Goal: Information Seeking & Learning: Learn about a topic

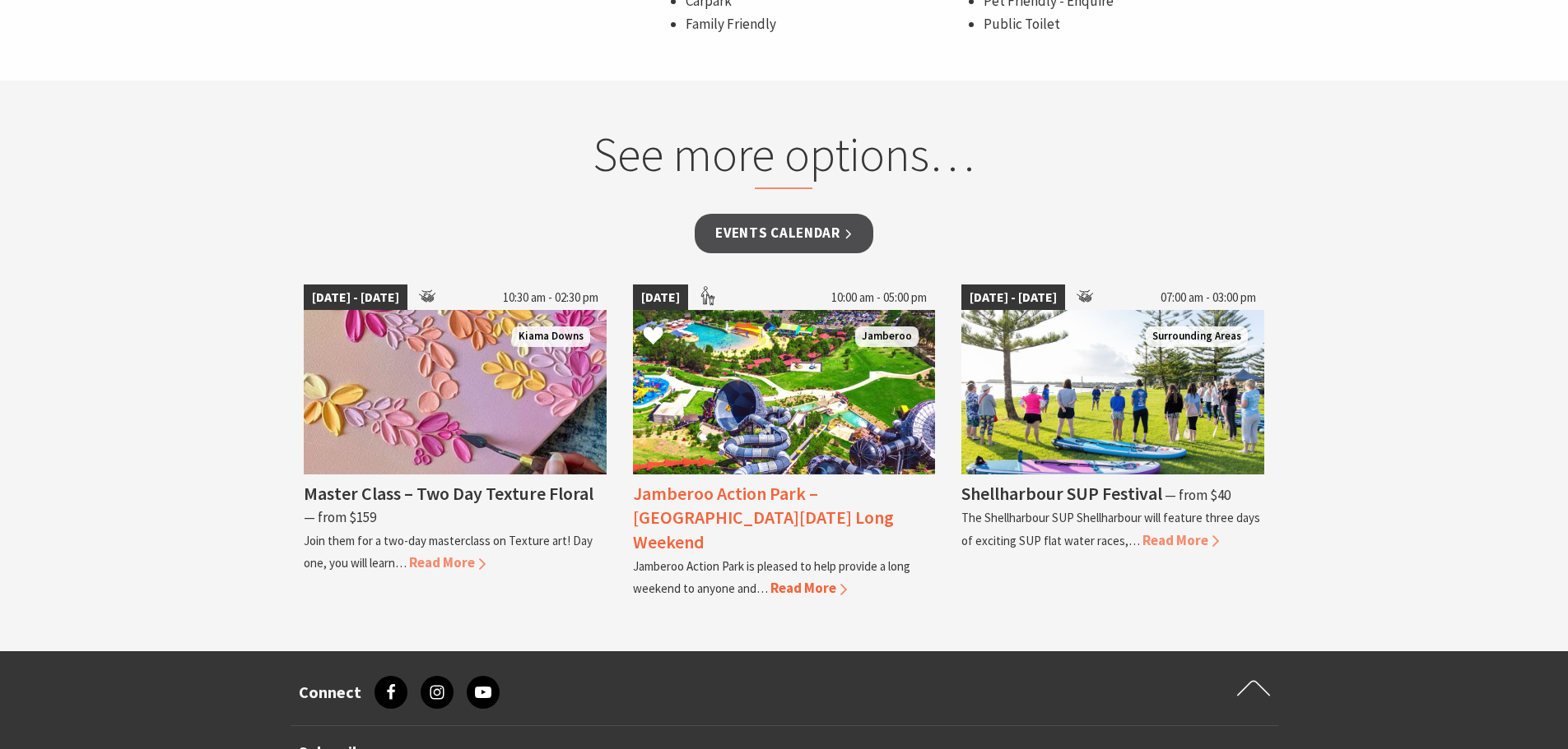
scroll to position [1316, 0]
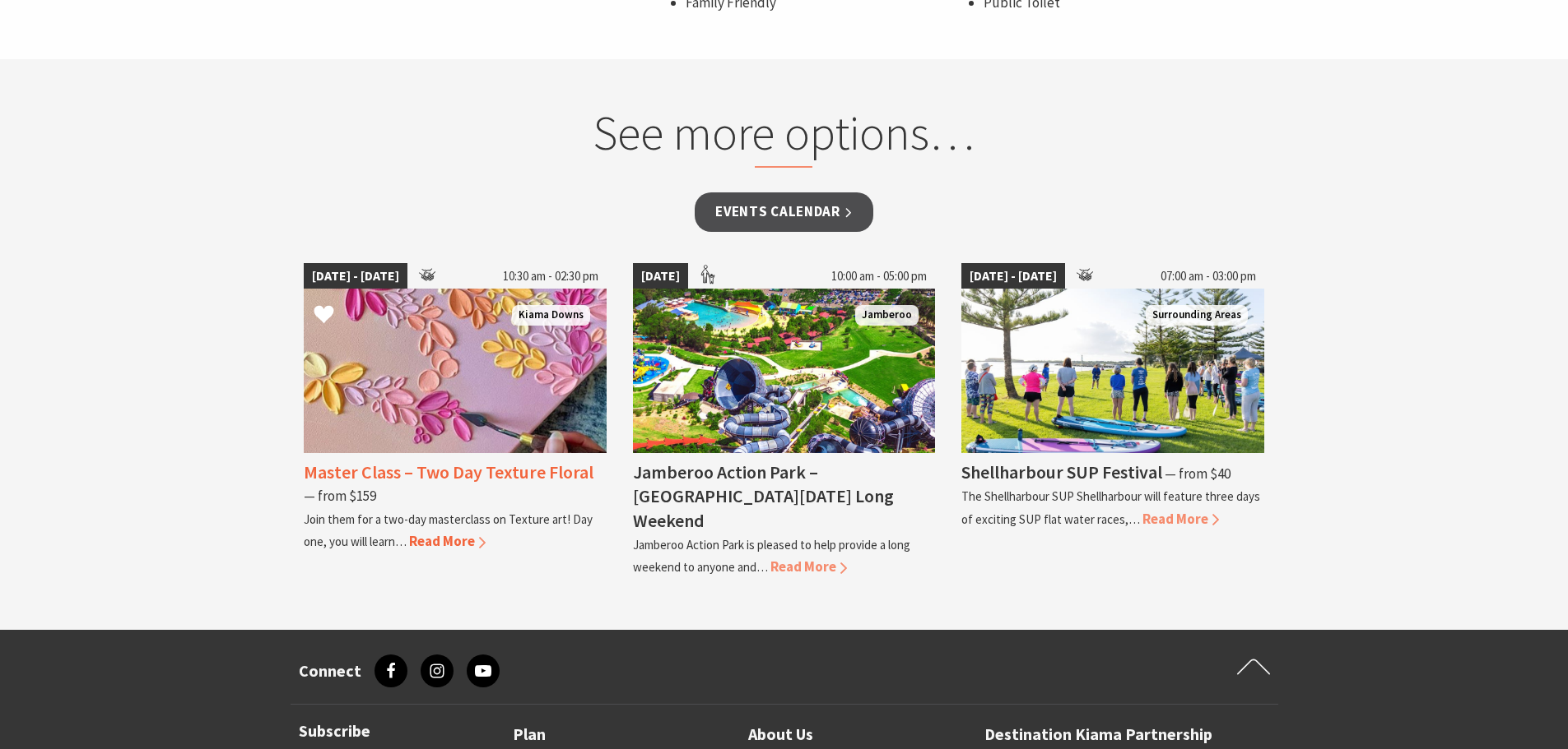
click at [488, 470] on h4 "Master Class – Two Day Texture Floral" at bounding box center [448, 472] width 289 height 23
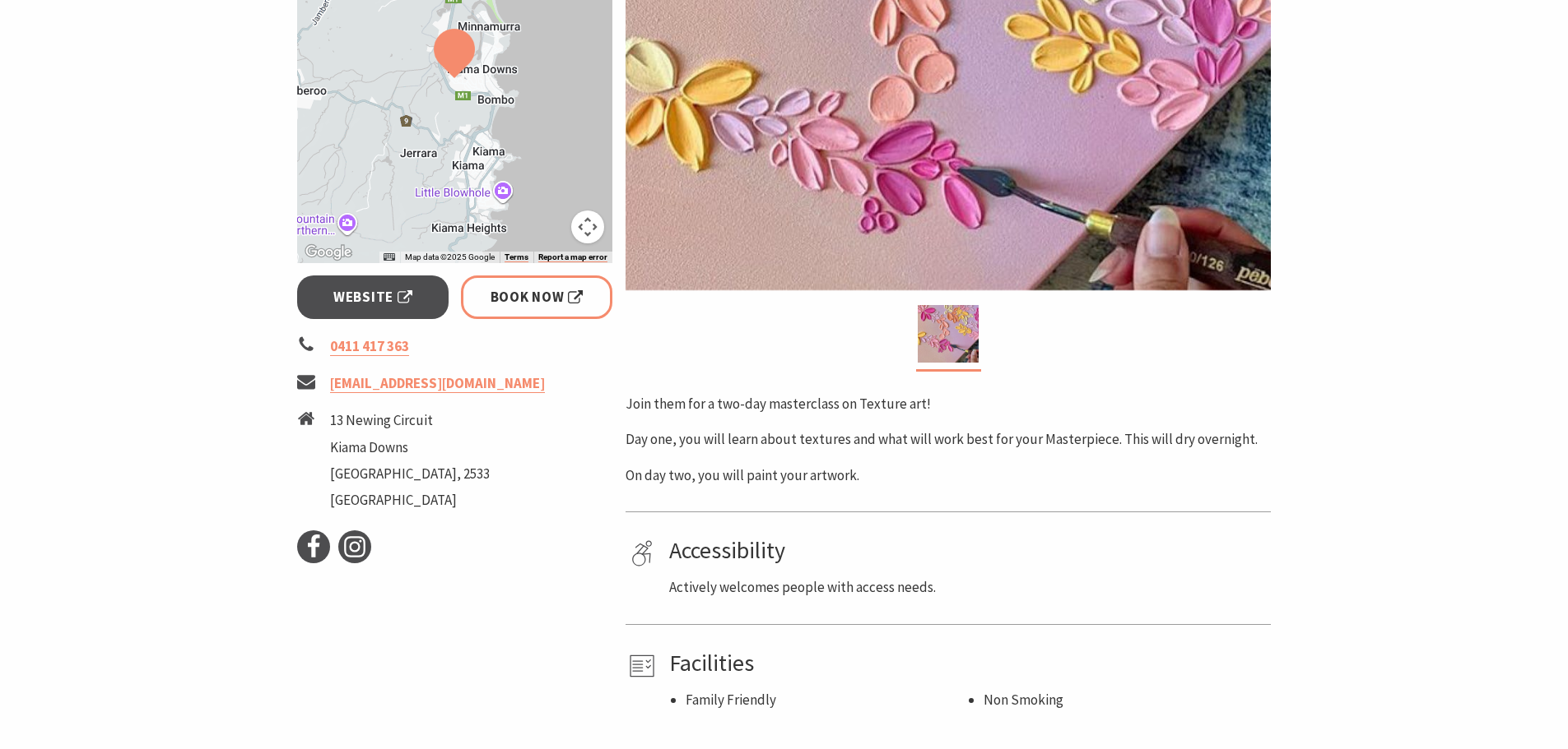
scroll to position [493, 0]
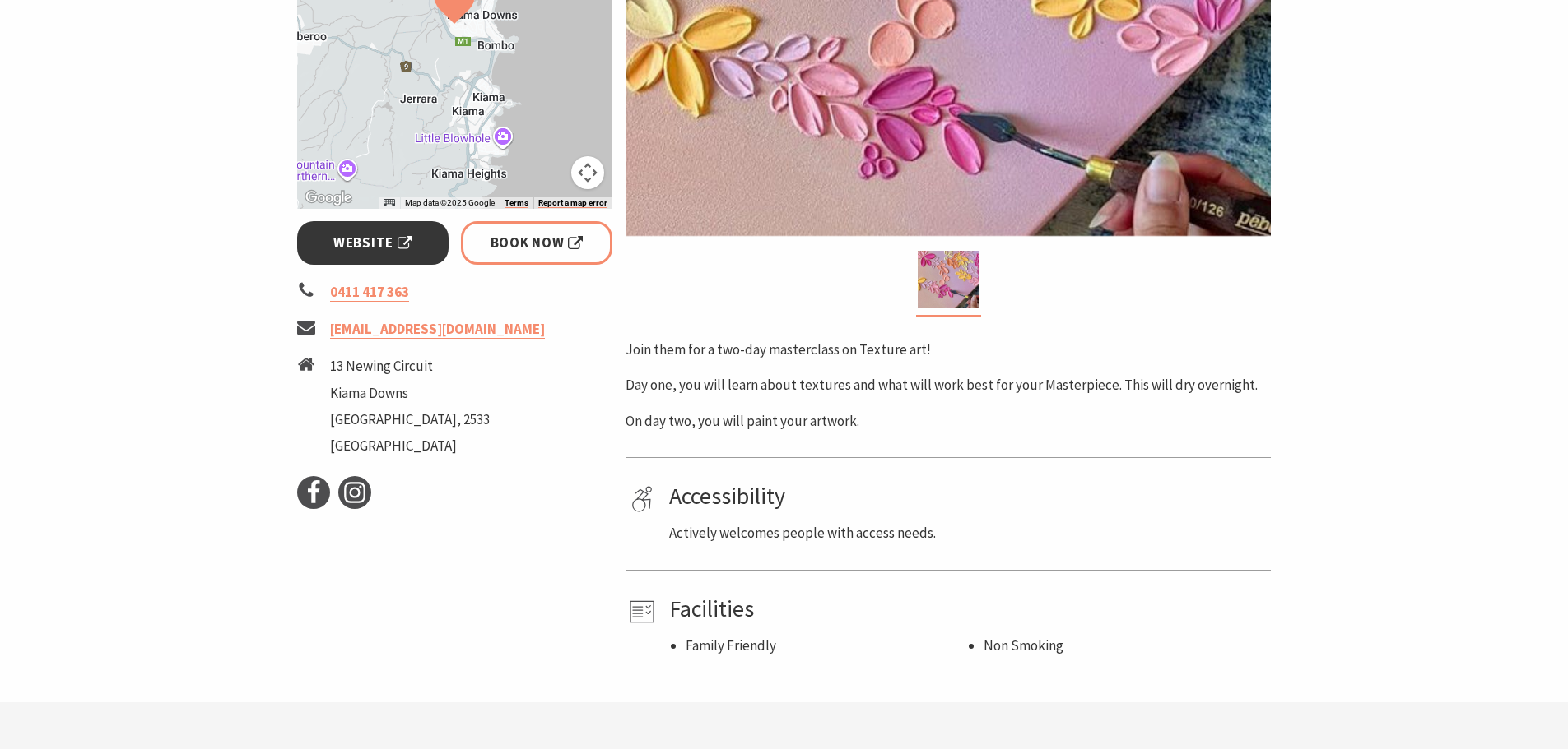
click at [366, 239] on span "Website" at bounding box center [373, 242] width 79 height 22
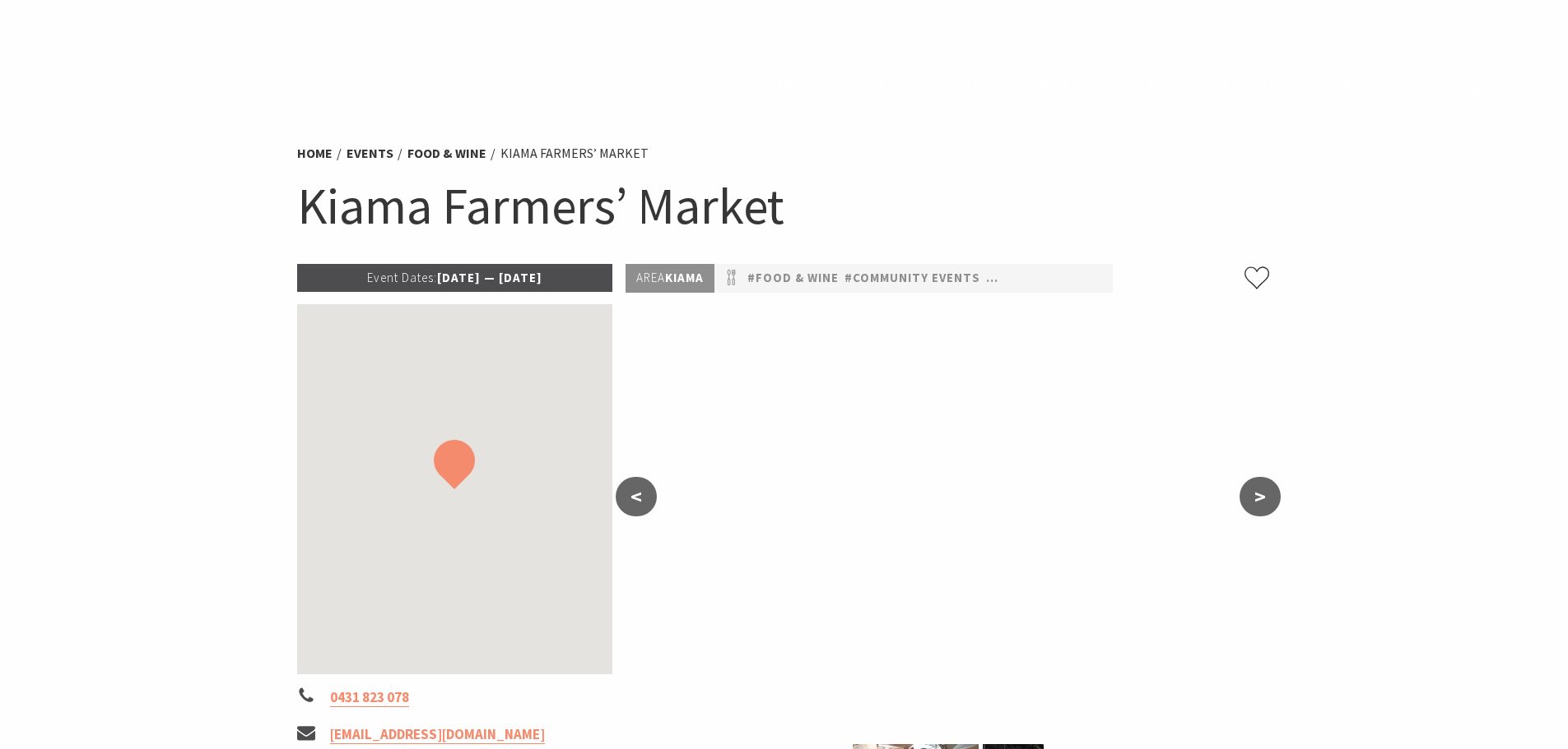
scroll to position [1316, 0]
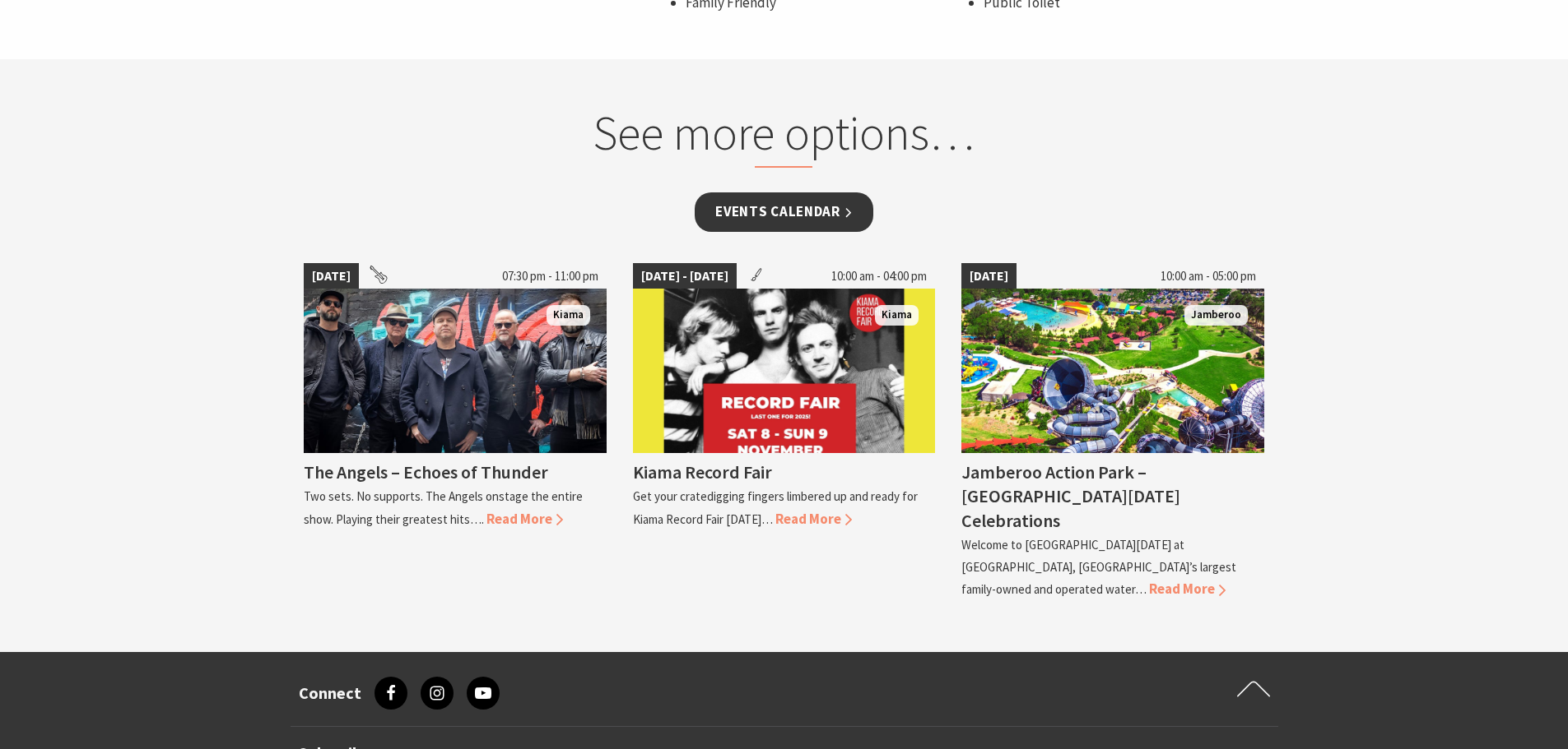
click at [826, 218] on link "Events Calendar" at bounding box center [784, 212] width 179 height 39
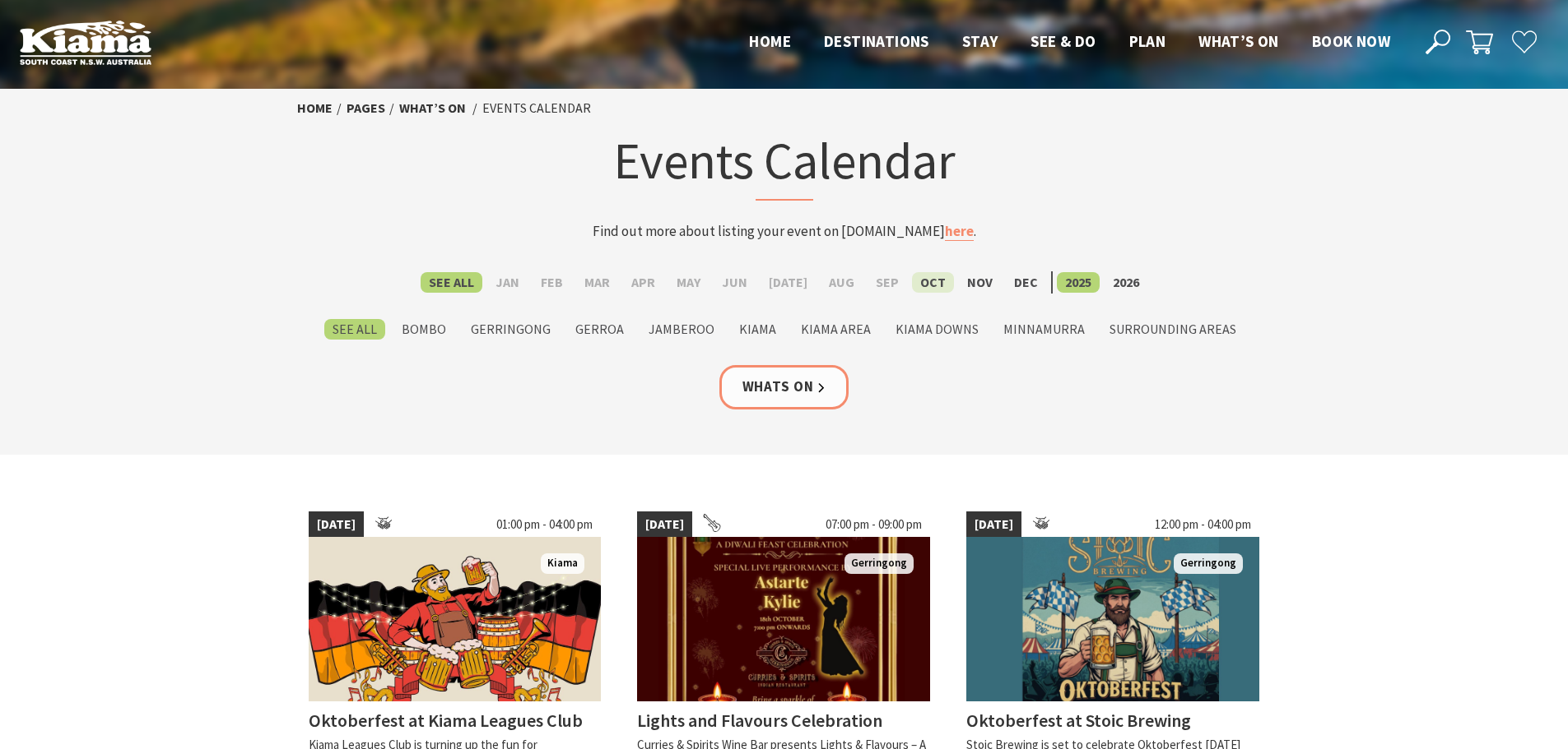
click at [924, 287] on label "Oct" at bounding box center [933, 282] width 42 height 20
click at [0, 0] on input "Oct" at bounding box center [0, 0] width 0 height 0
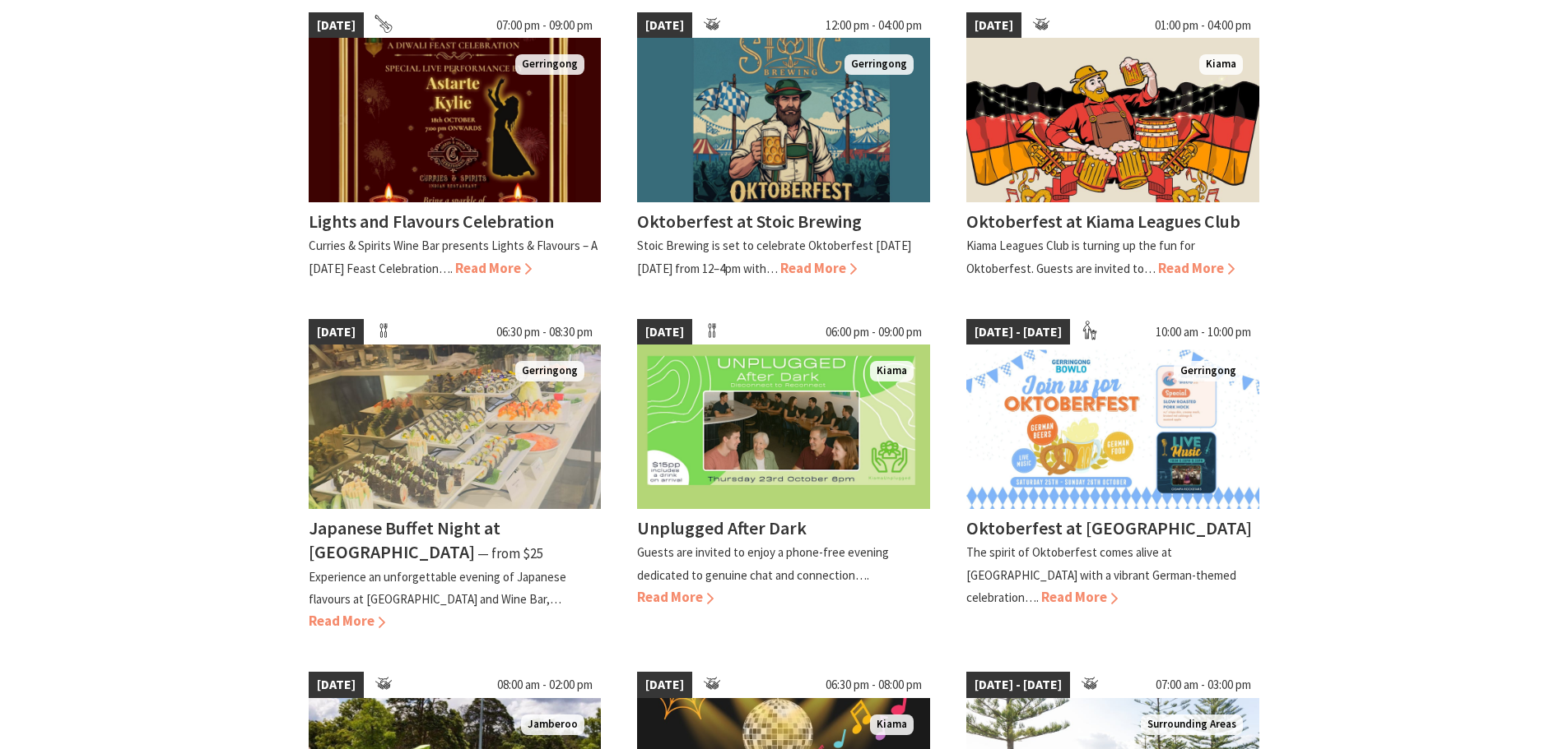
scroll to position [493, 0]
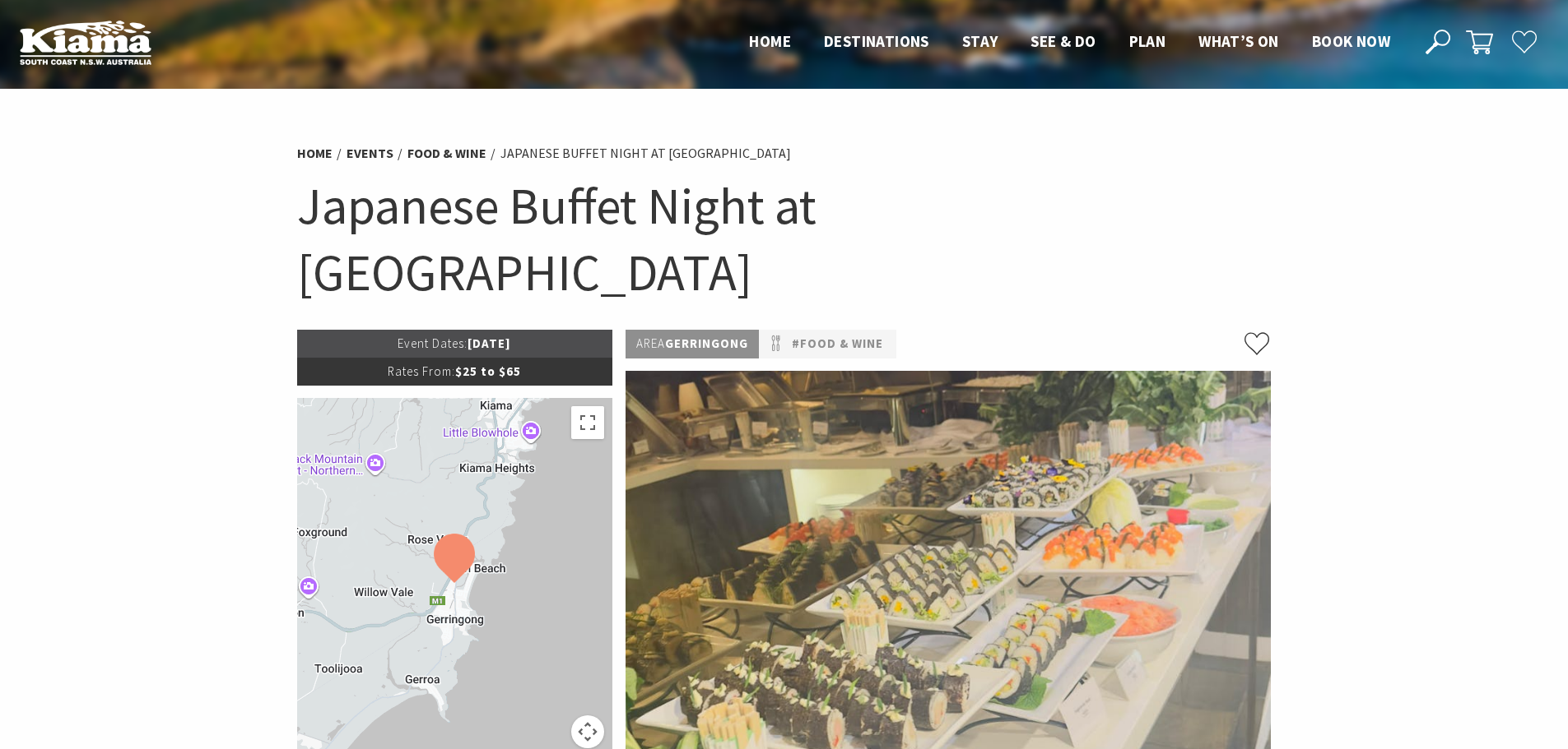
click at [1293, 314] on section "Home Events Food & Wine Japanese Buffet Night at [GEOGRAPHIC_DATA] Japanese Buf…" at bounding box center [784, 708] width 1568 height 1241
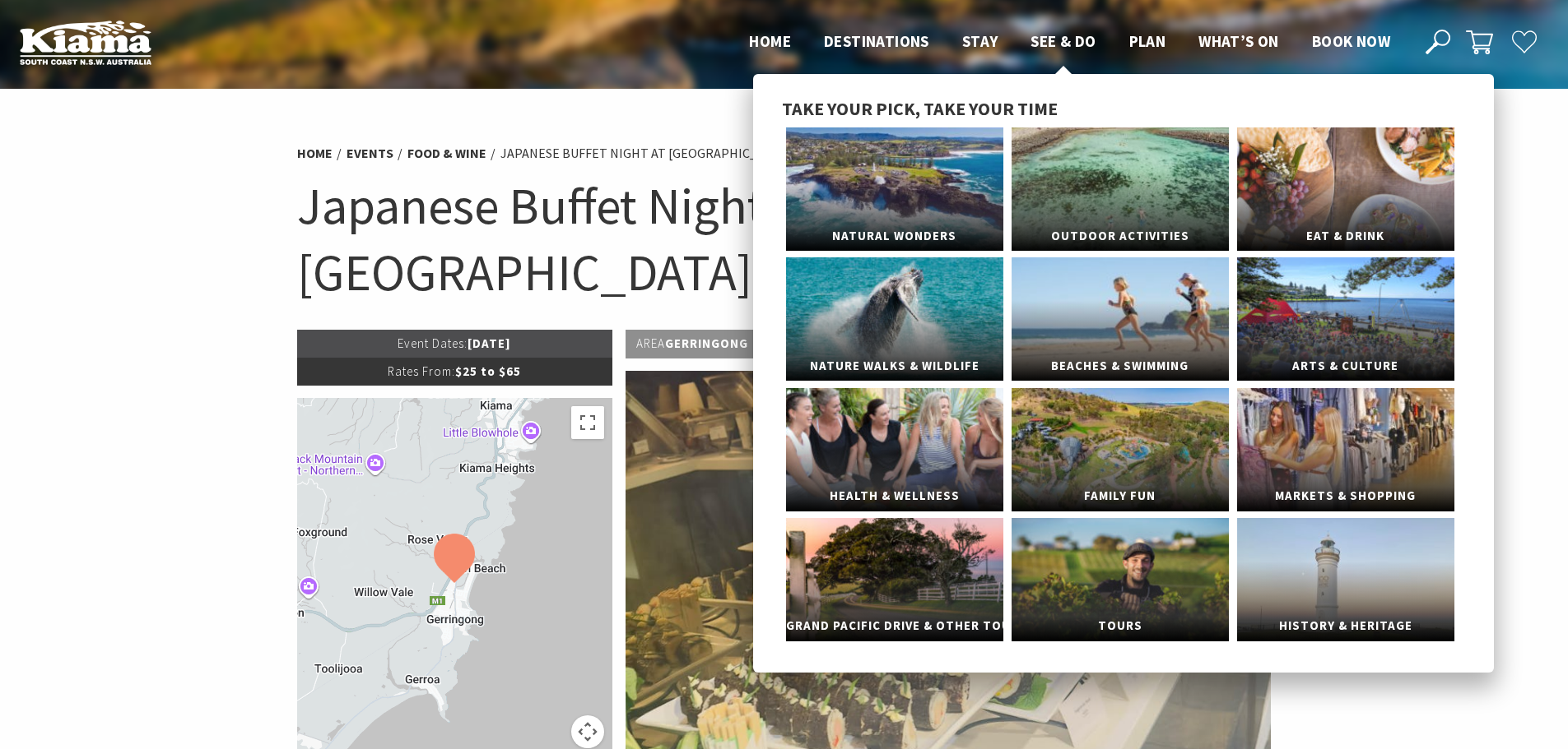
click at [1057, 41] on span "See & Do" at bounding box center [1063, 41] width 65 height 19
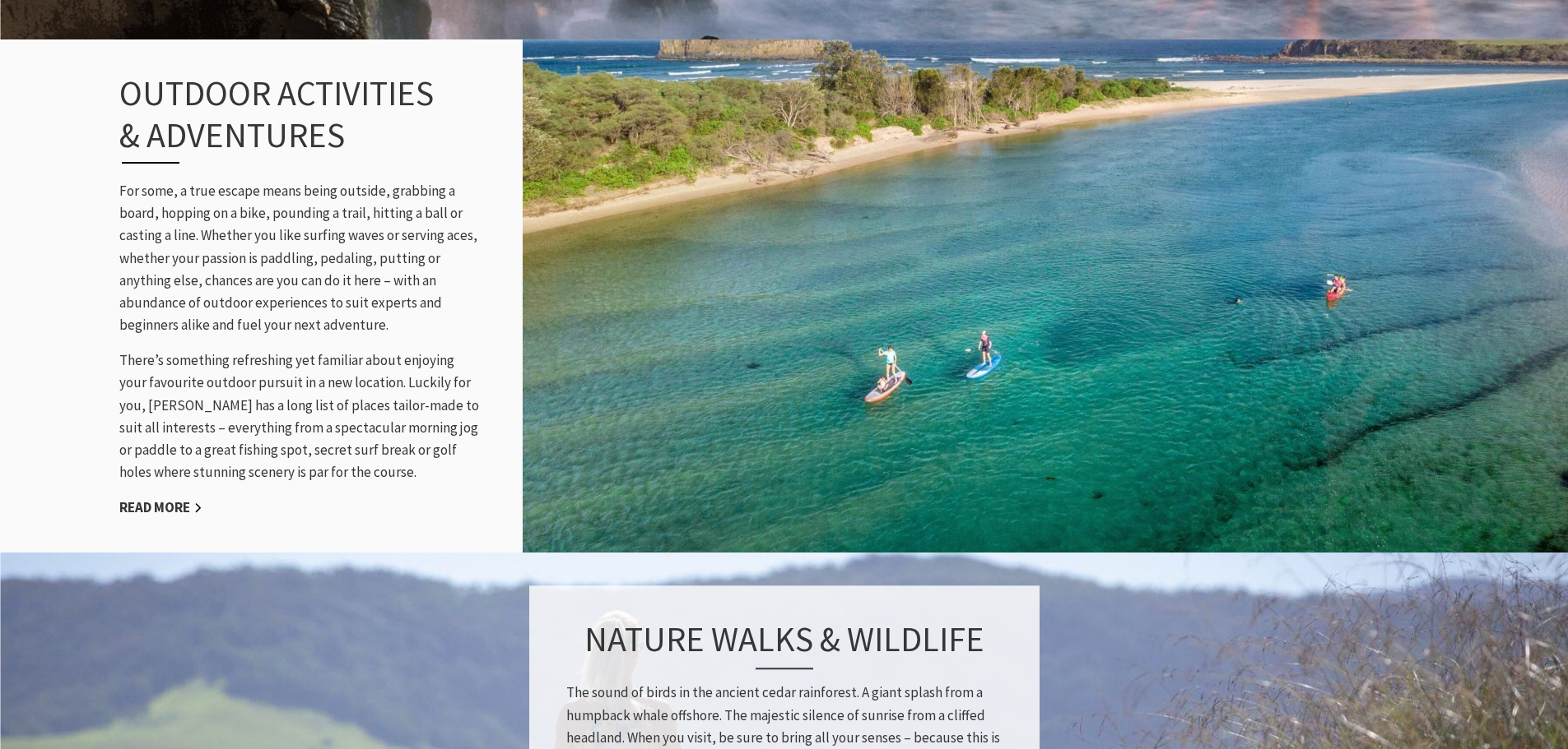
scroll to position [1728, 0]
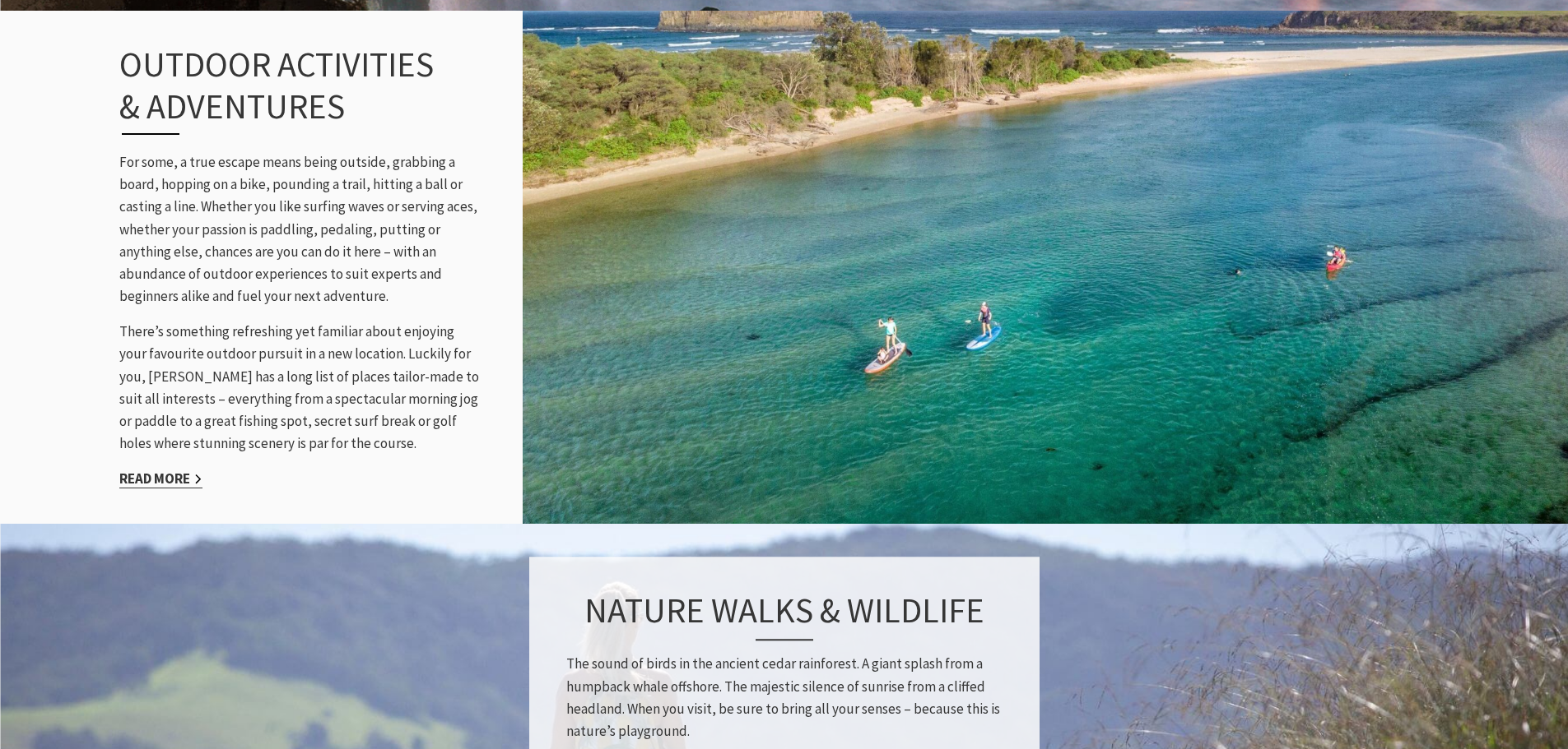
click at [169, 483] on link "Read More" at bounding box center [161, 478] width 83 height 19
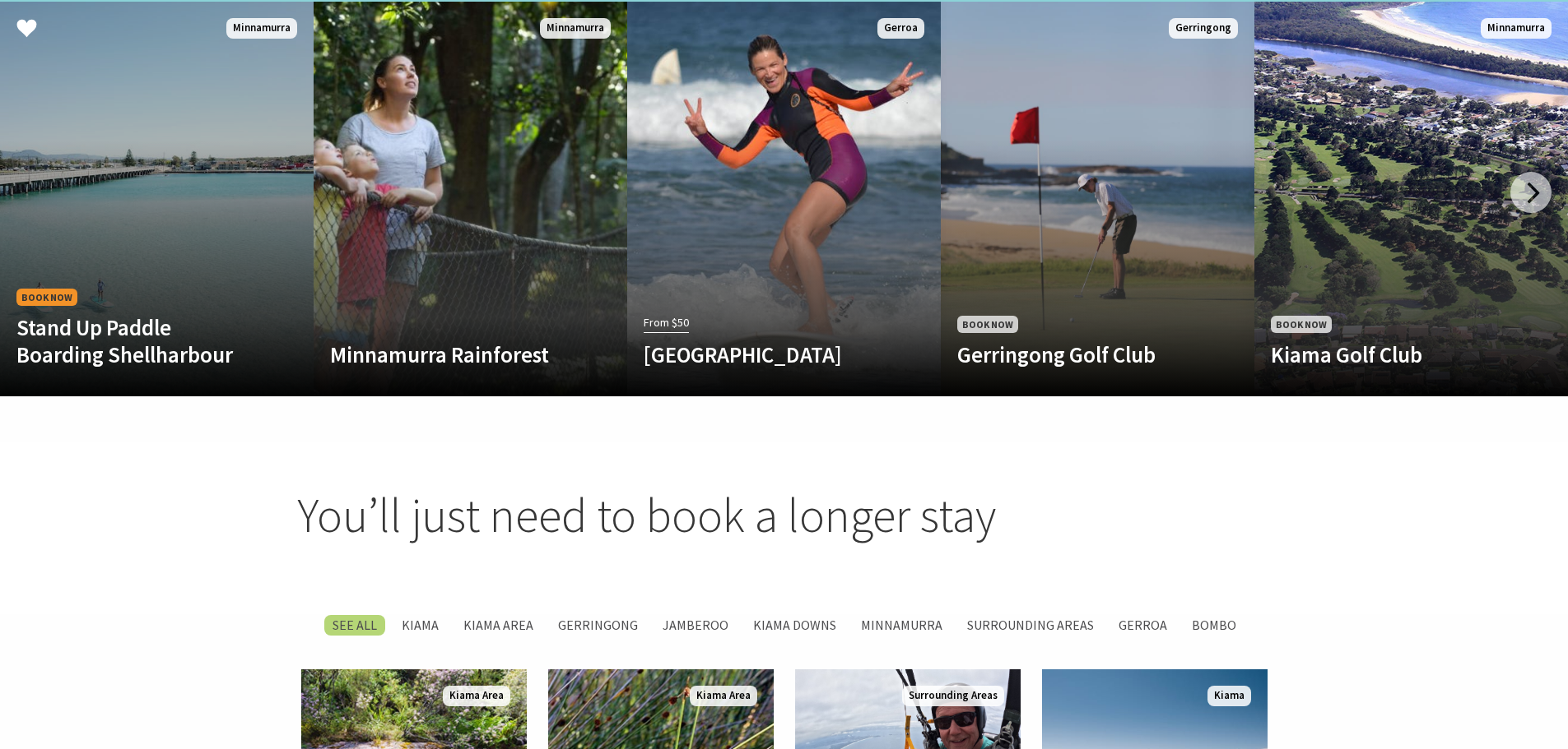
scroll to position [1728, 0]
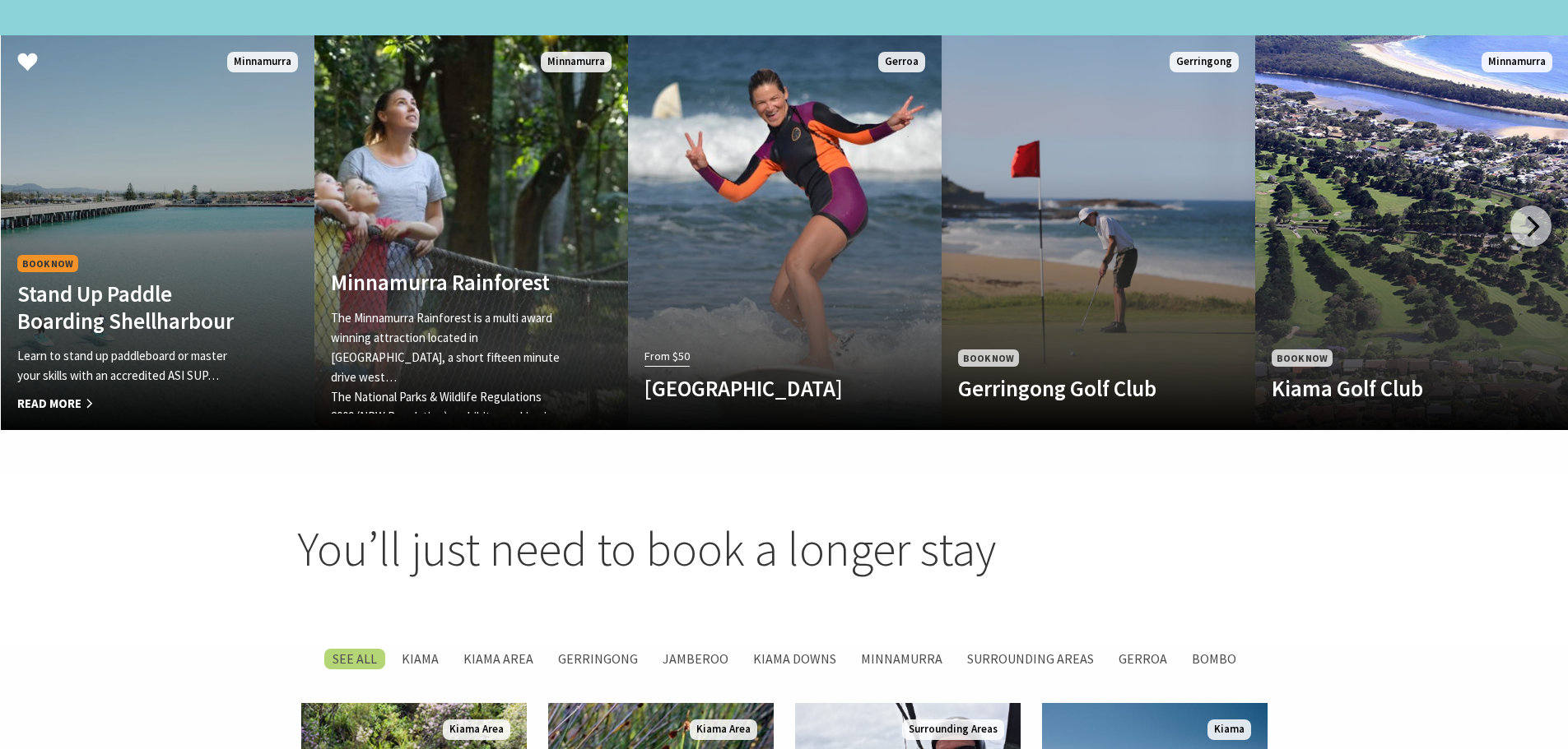
click at [226, 252] on div "Book Now Stand Up Paddle Boarding Shellharbour Learn to stand up paddleboard or…" at bounding box center [134, 332] width 266 height 162
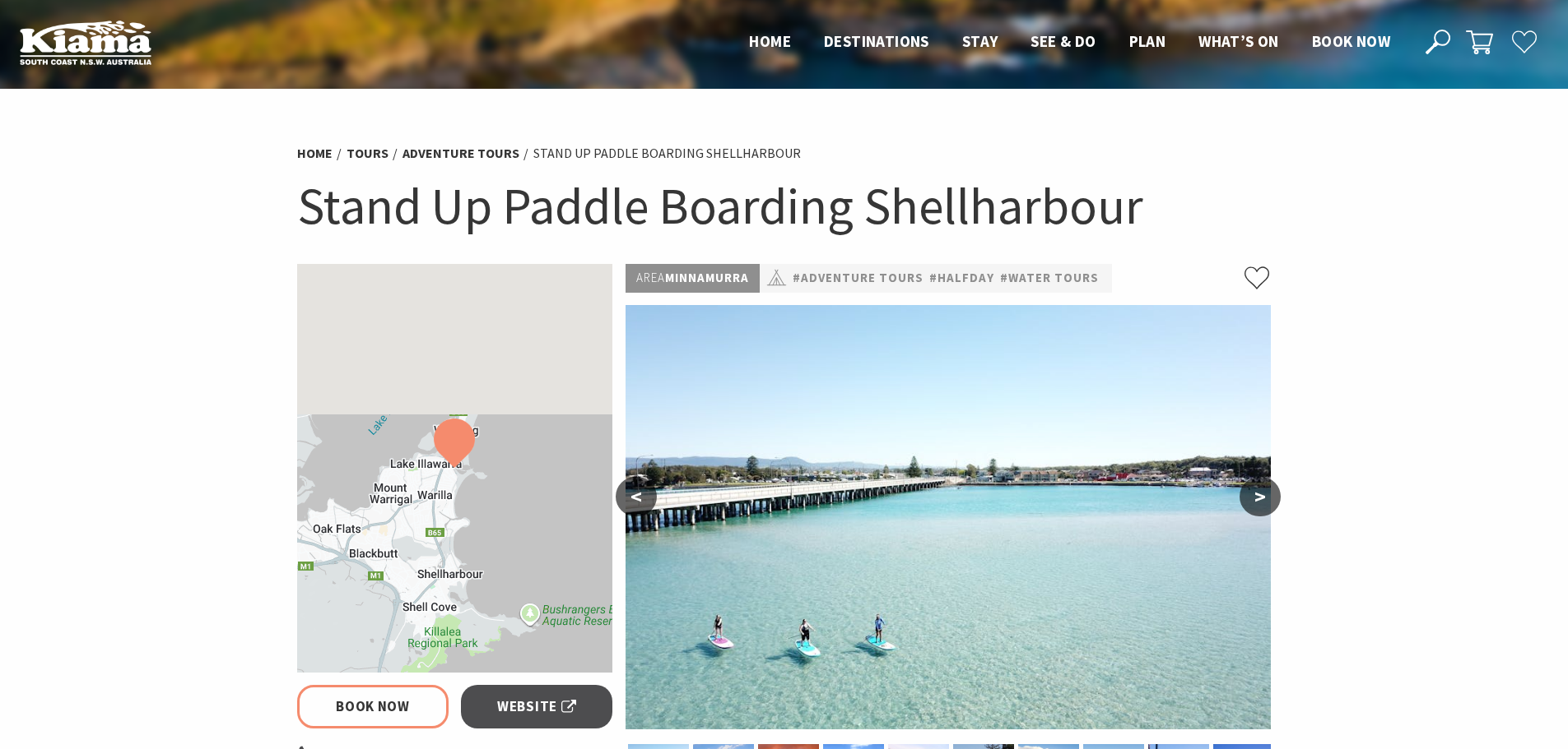
select select "3"
select select "2"
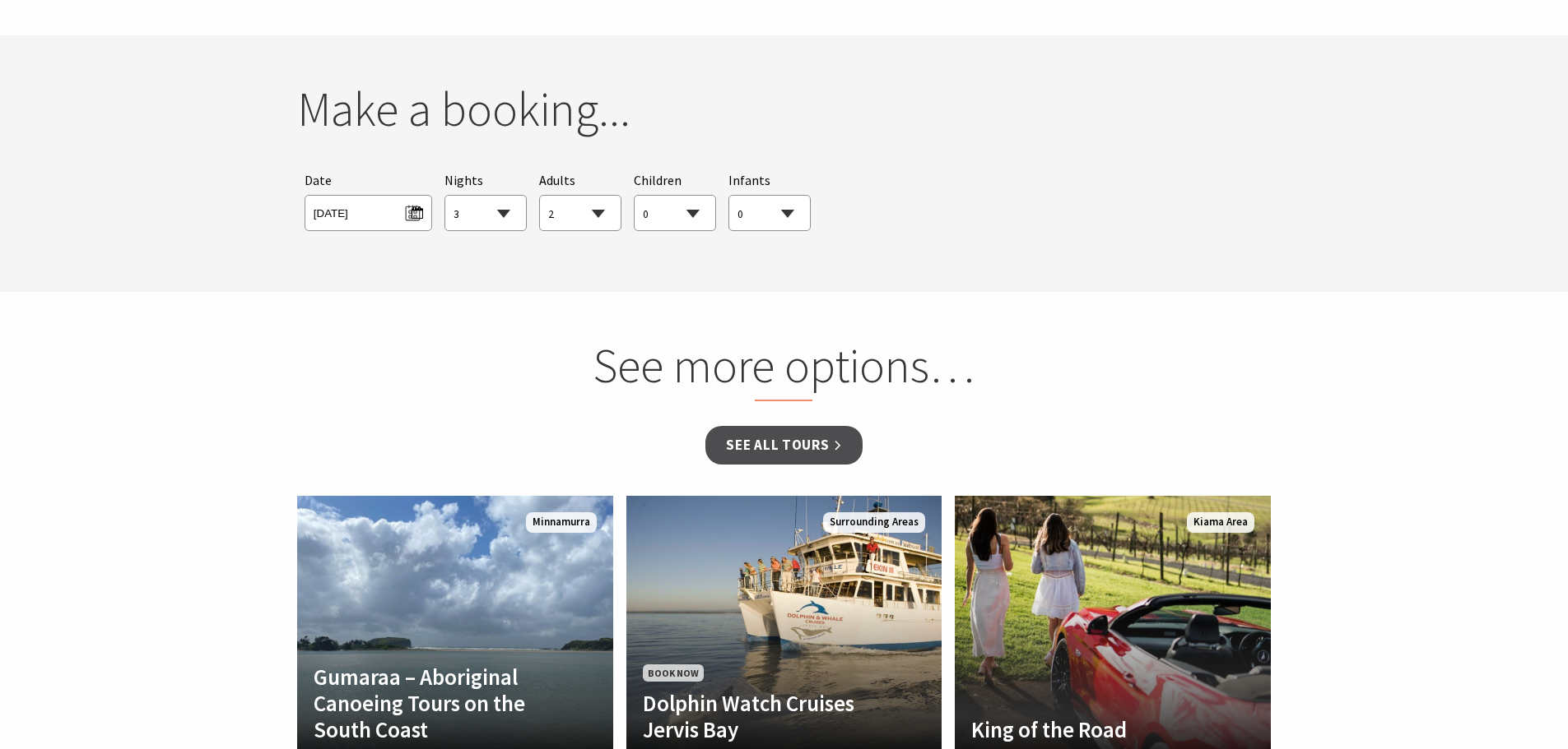
scroll to position [1234, 0]
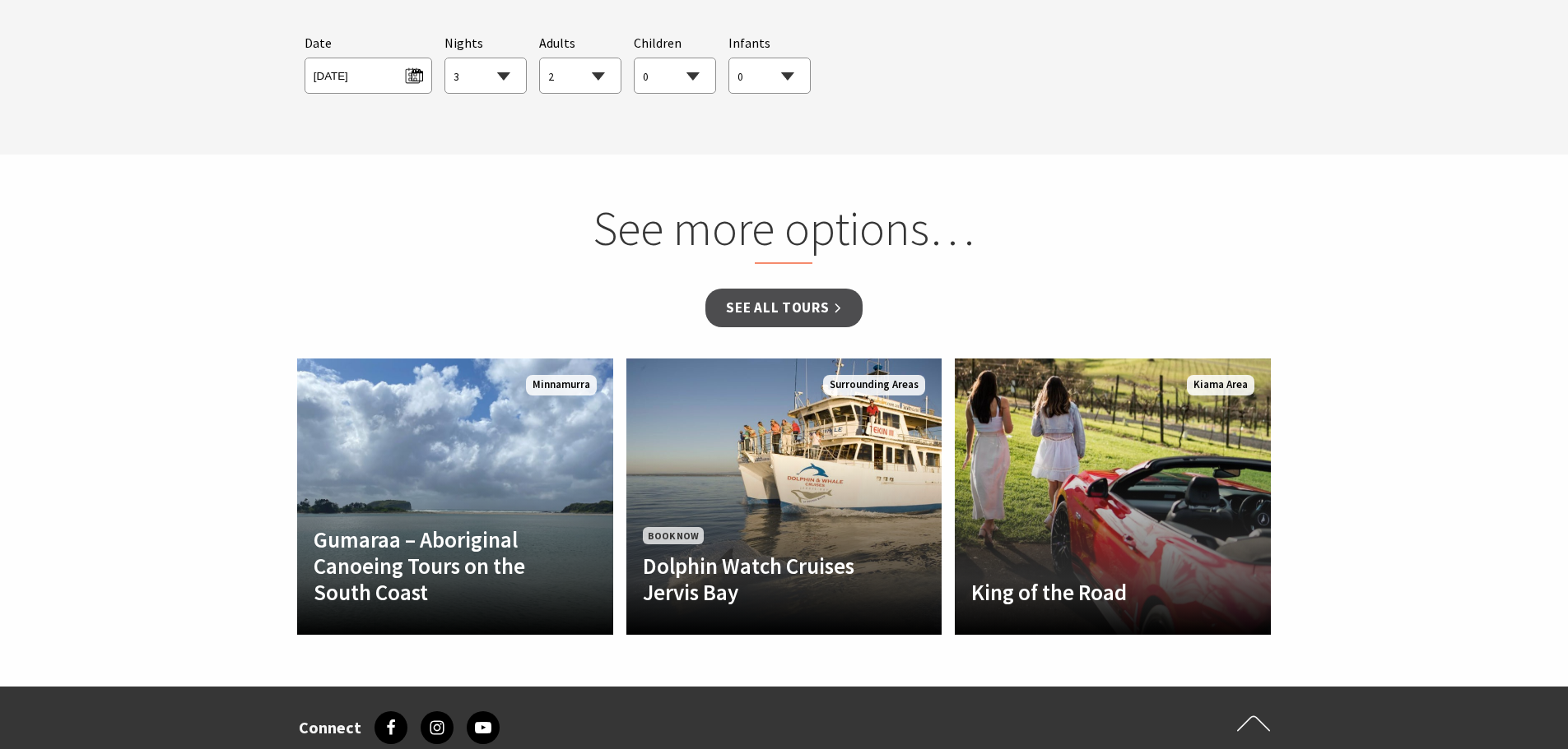
select select "3"
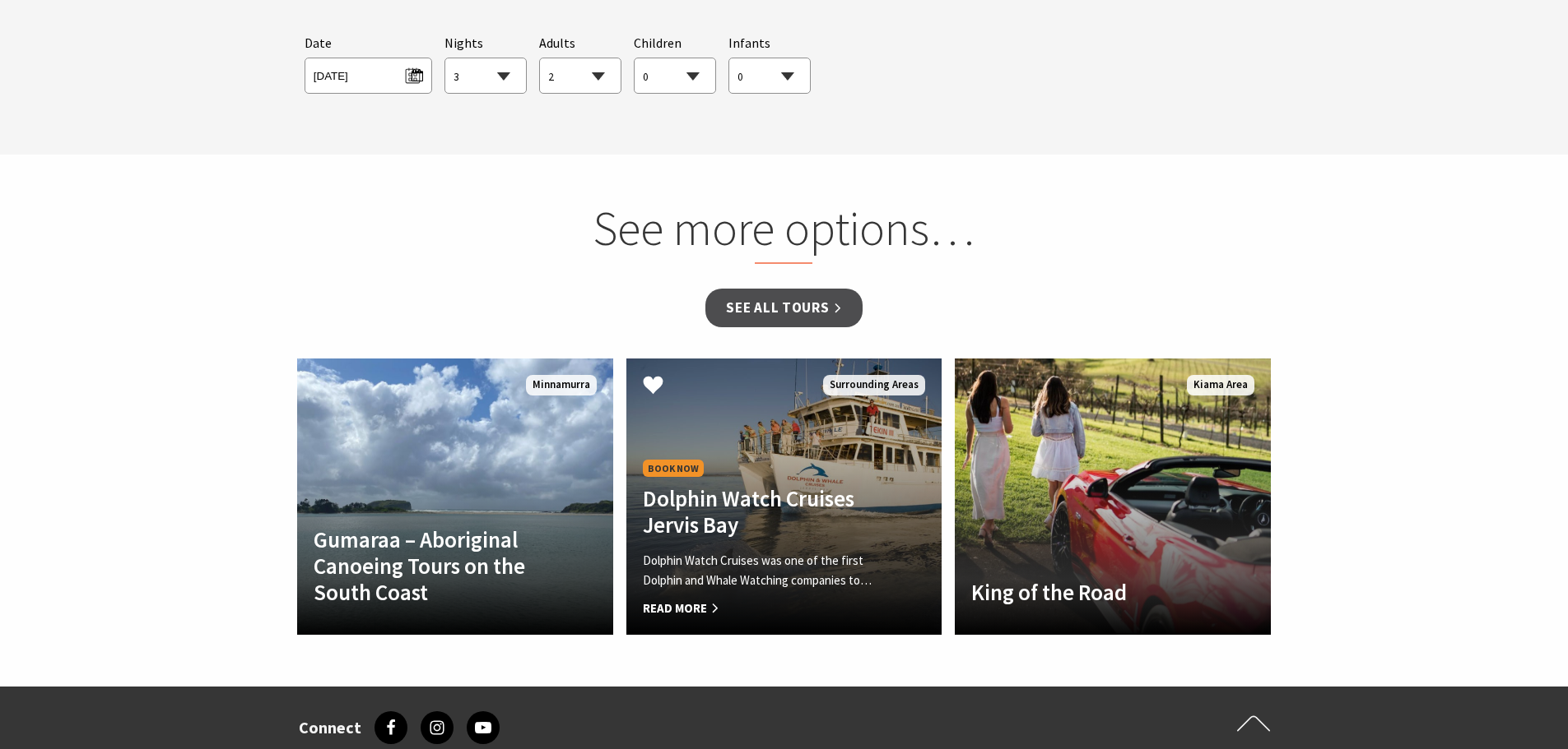
click at [773, 514] on h4 "Dolphin Watch Cruises Jervis Bay" at bounding box center [761, 512] width 235 height 53
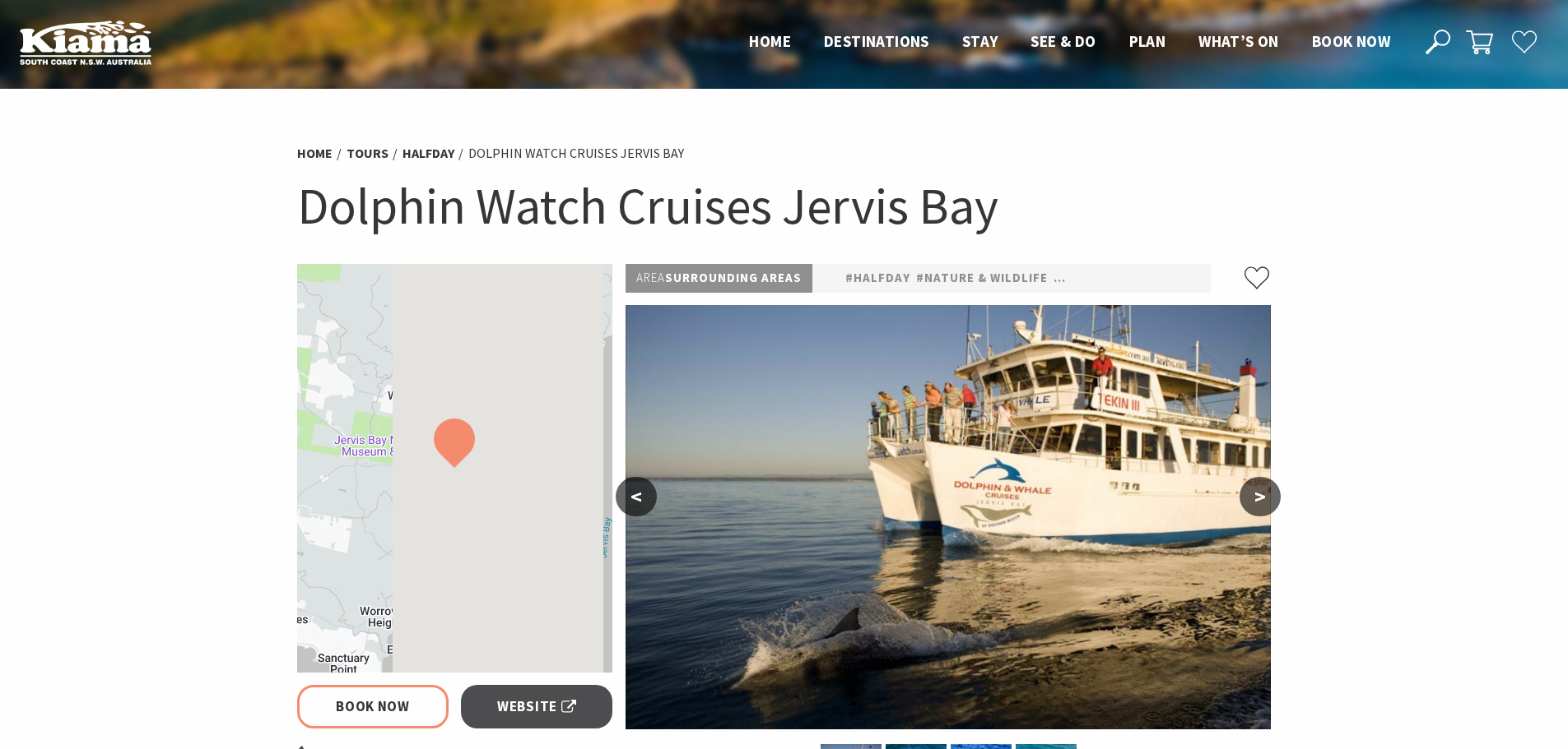
select select "3"
select select "2"
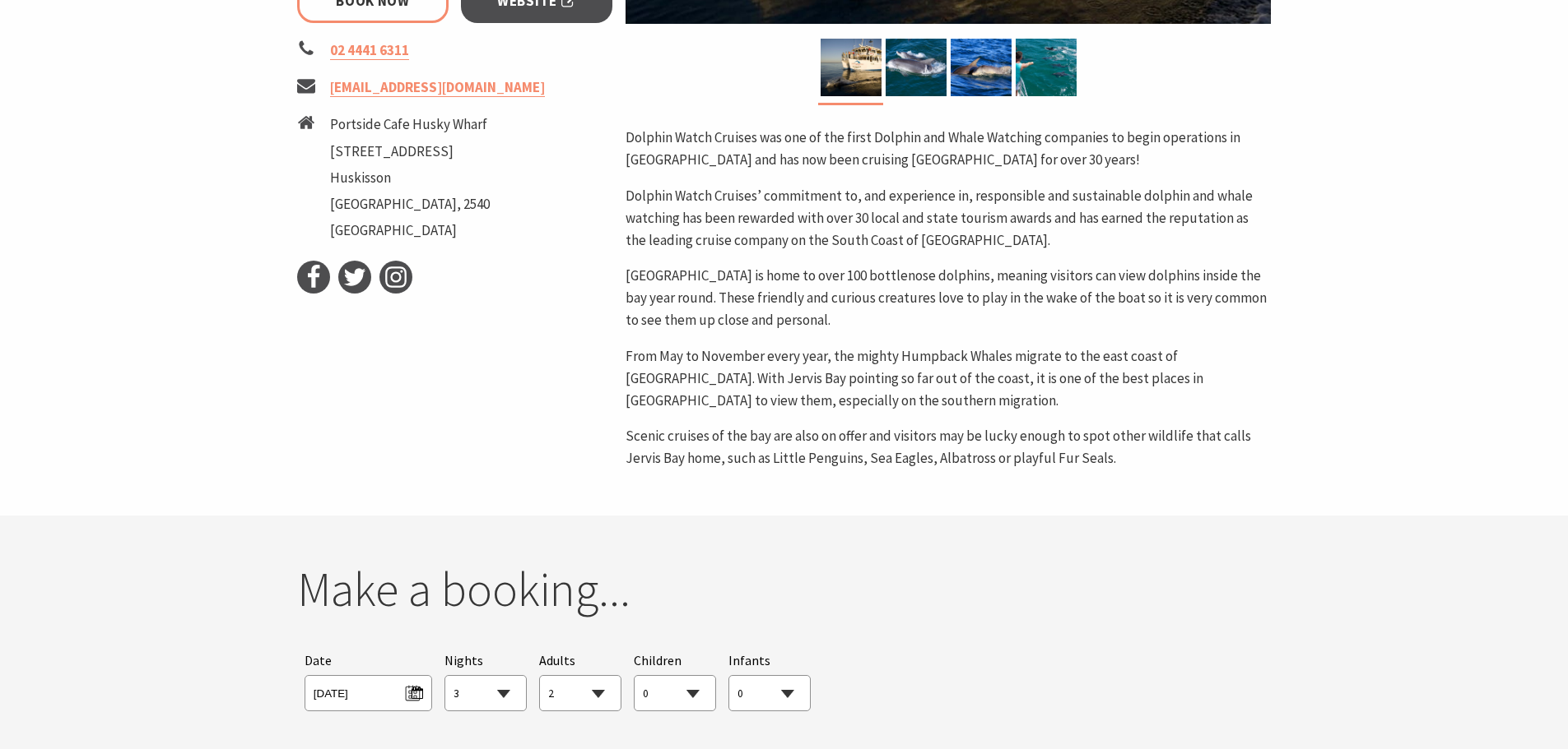
scroll to position [247, 0]
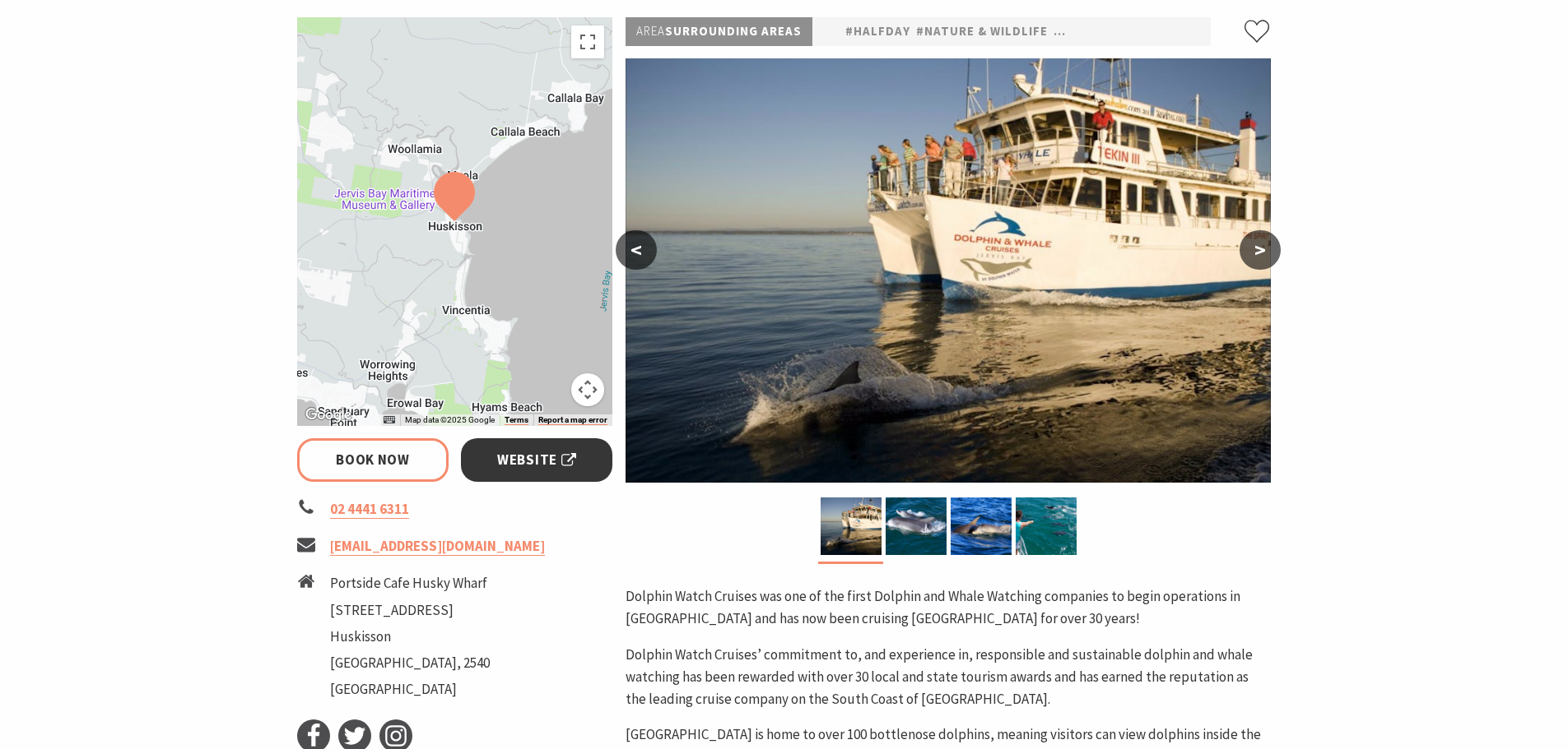
click at [522, 462] on span "Website" at bounding box center [536, 460] width 79 height 22
select select "3"
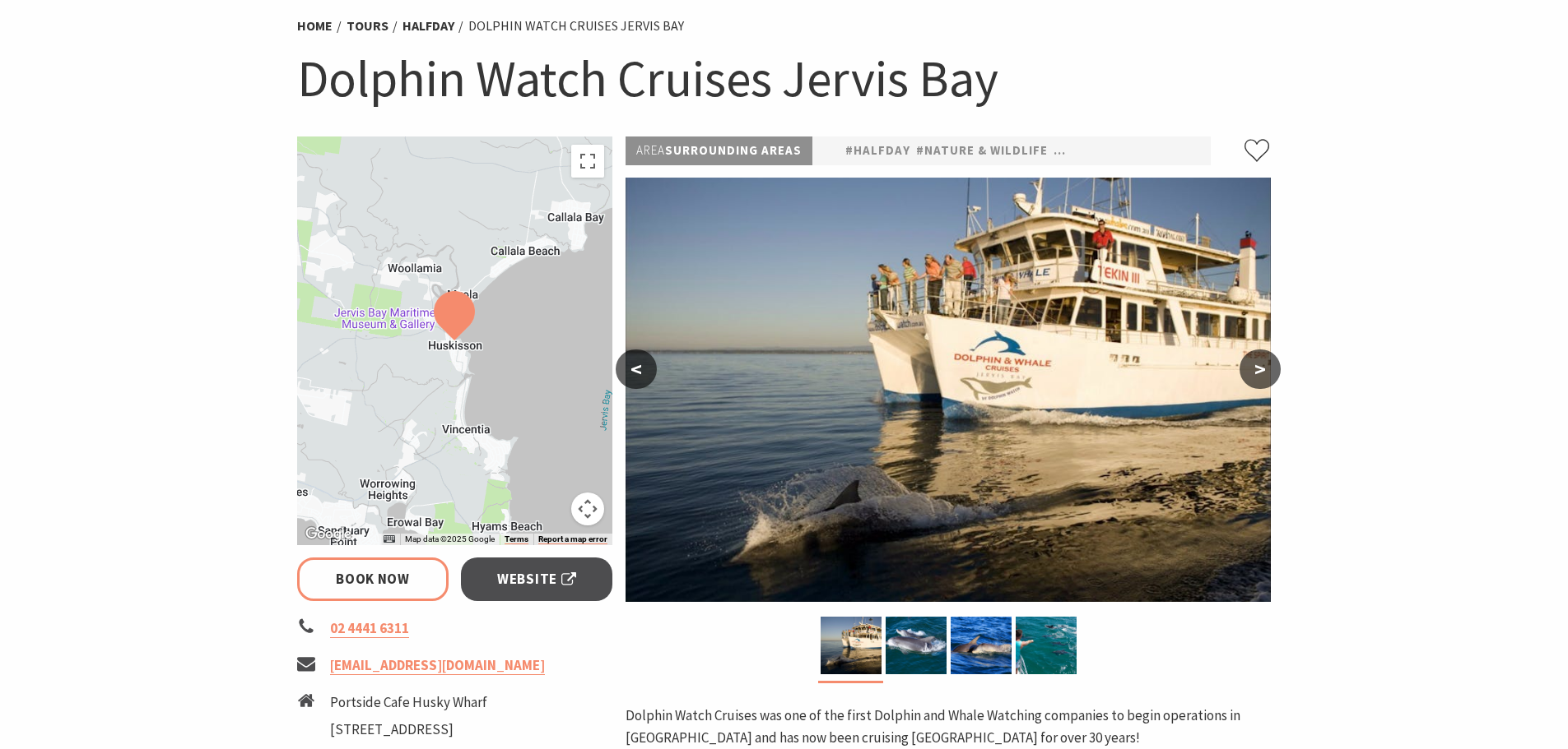
scroll to position [0, 0]
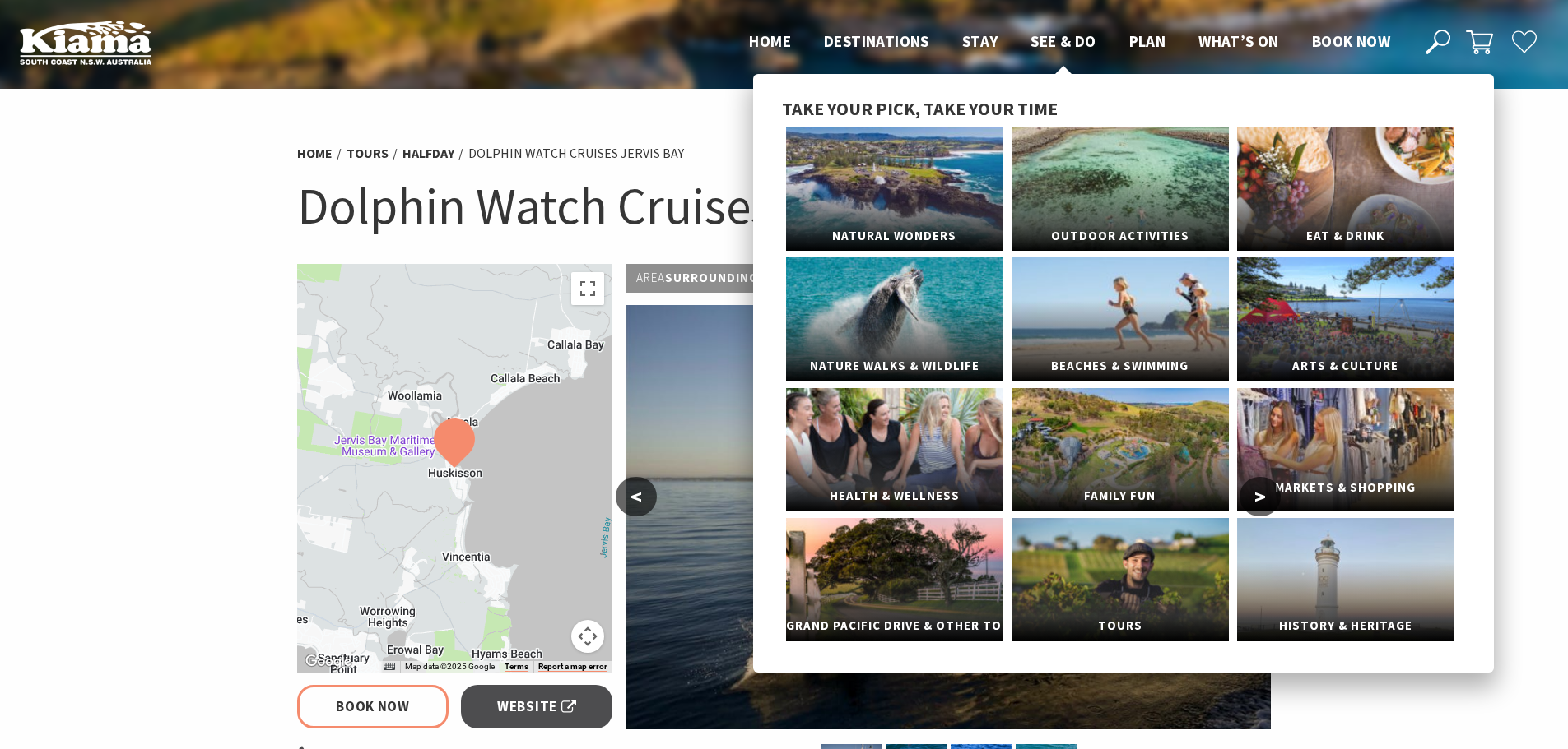
click at [1305, 439] on link "Markets & Shopping" at bounding box center [1346, 450] width 218 height 124
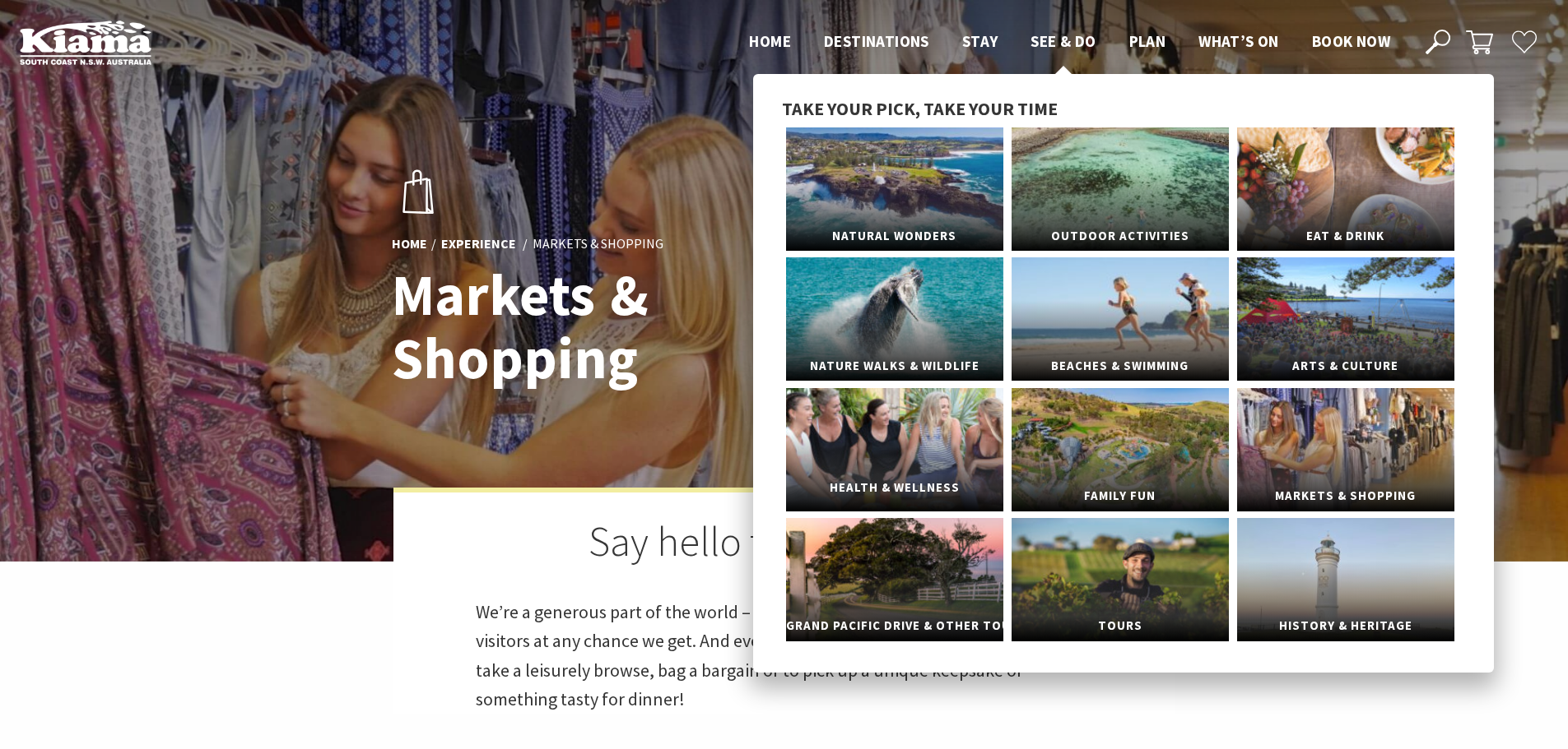
click at [934, 425] on link "Health & Wellness" at bounding box center [895, 450] width 218 height 124
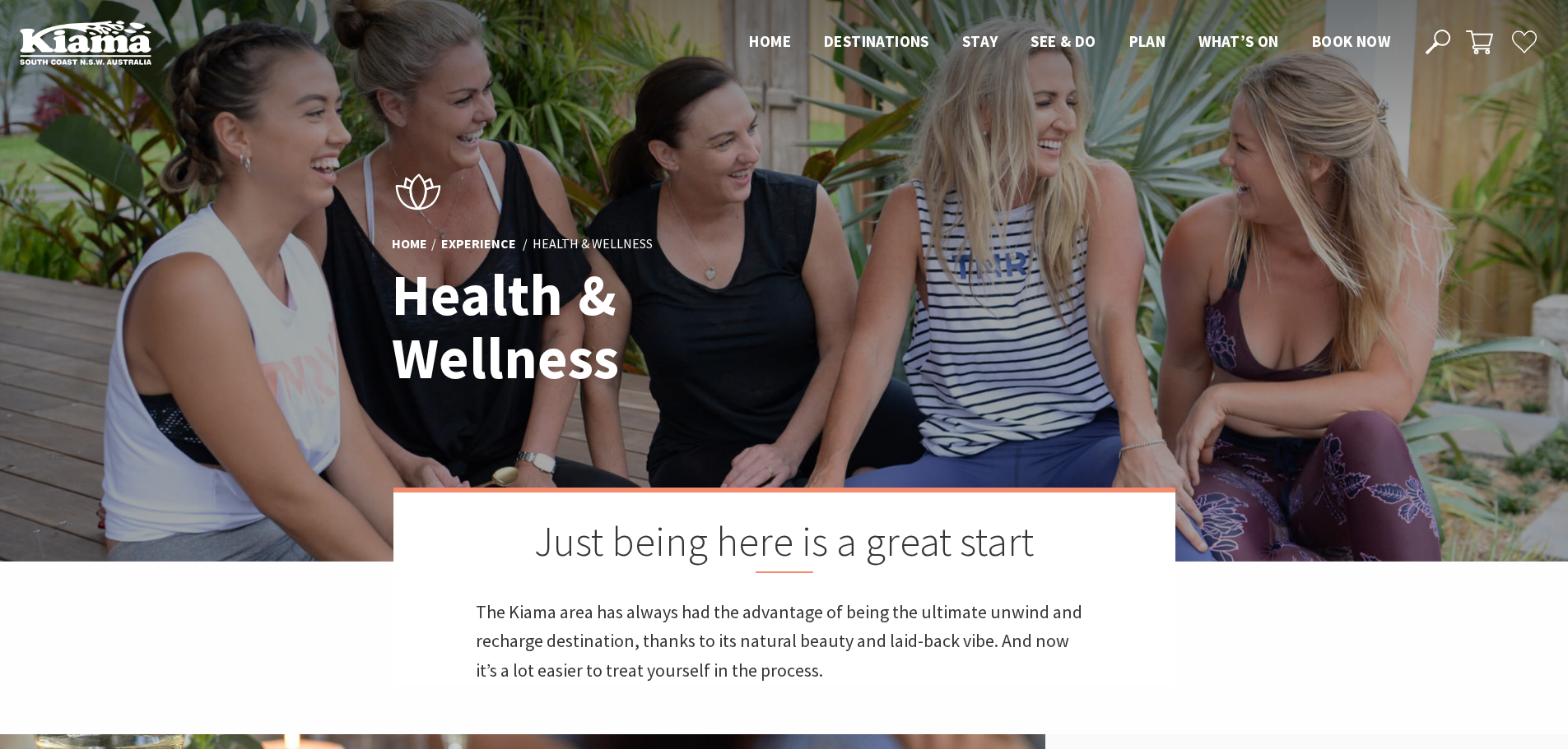
scroll to position [551, 1588]
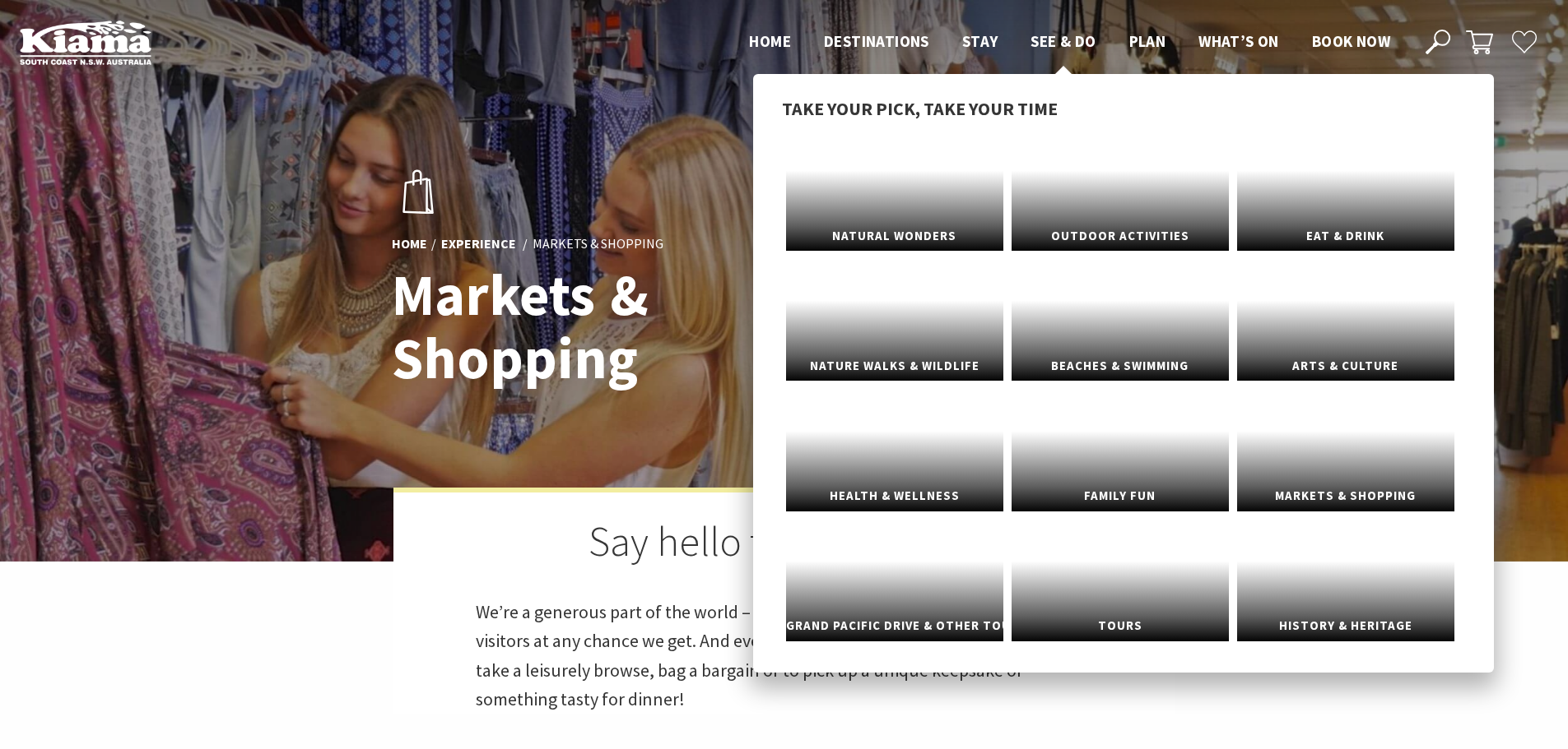
scroll to position [450, 1588]
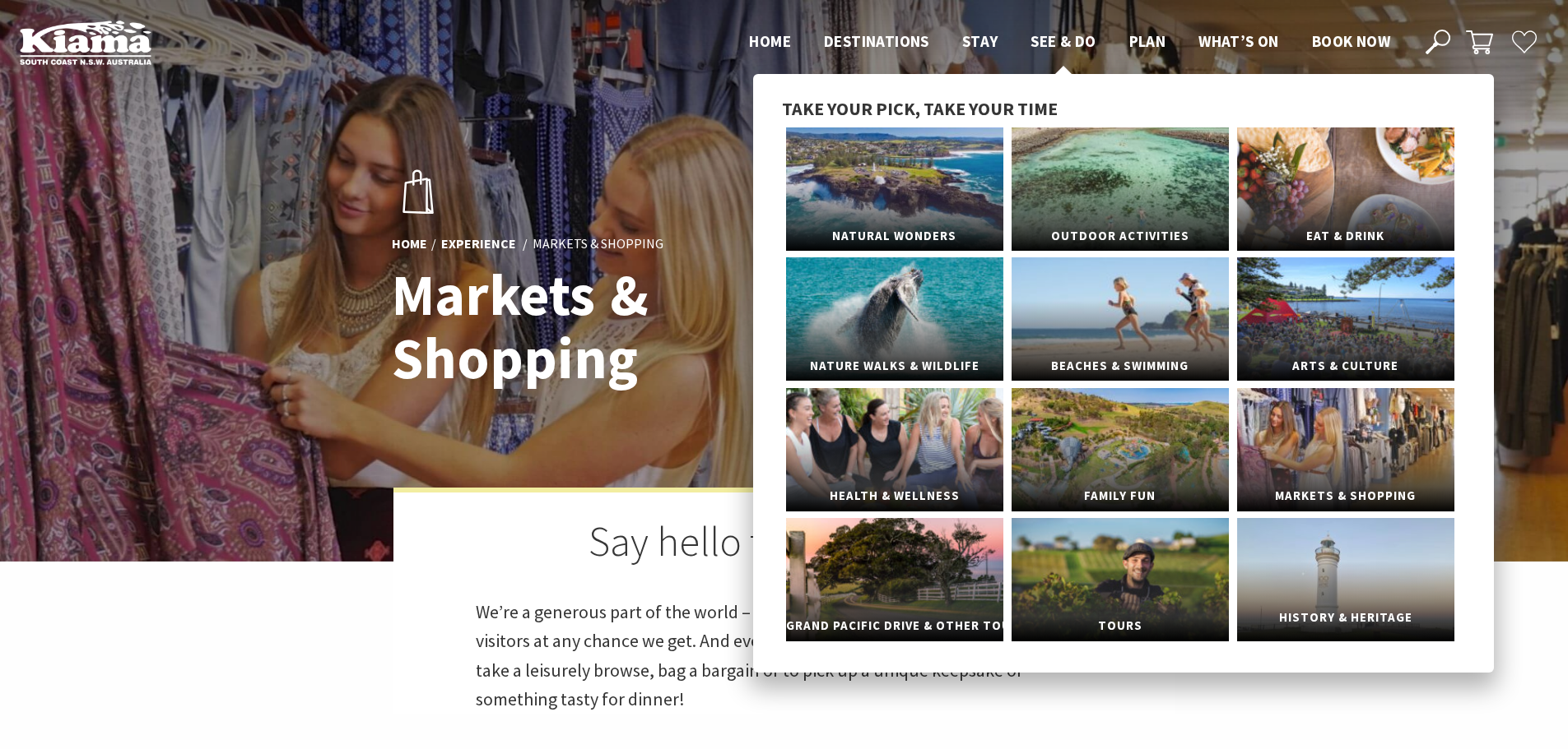
click at [1352, 582] on link "History & Heritage" at bounding box center [1346, 580] width 218 height 124
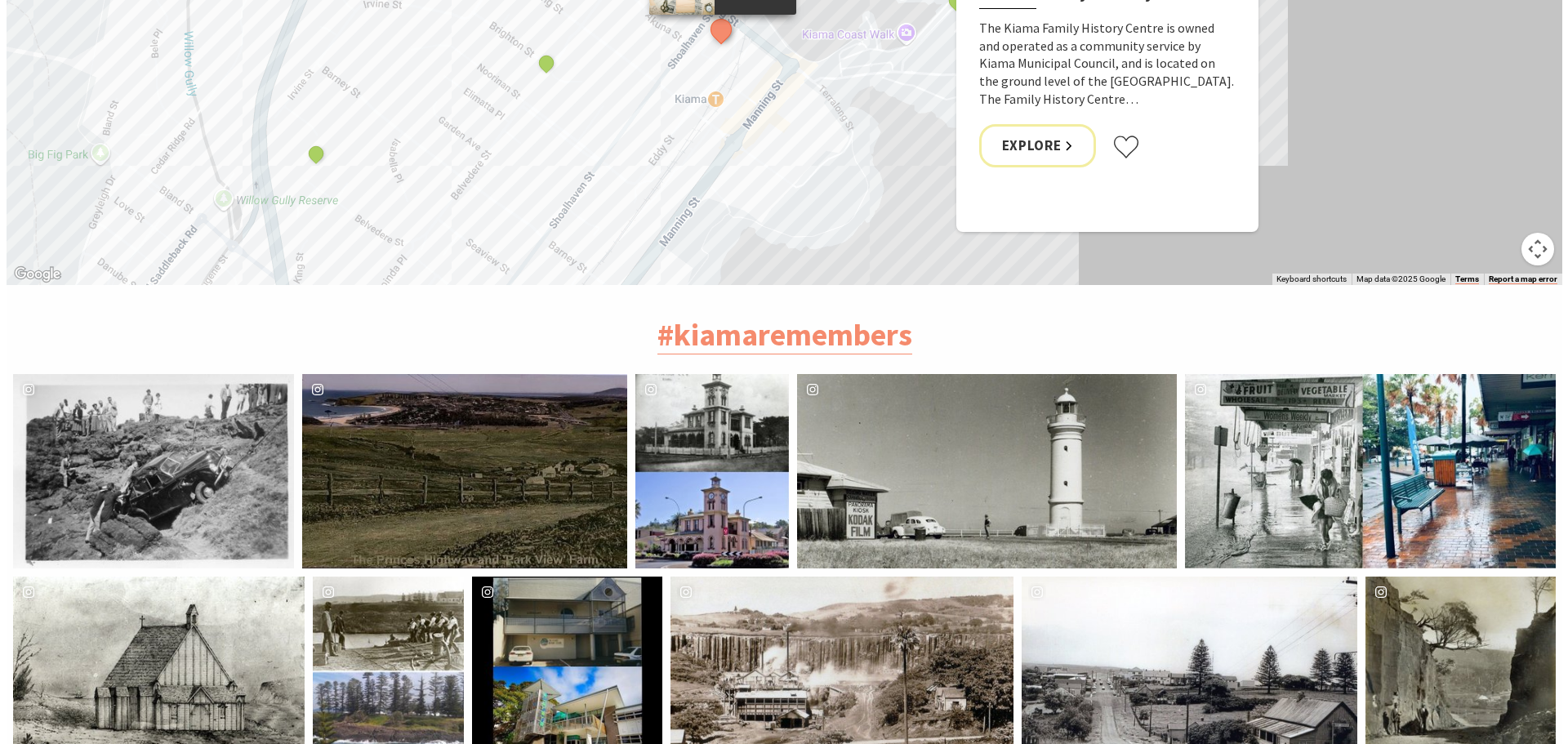
scroll to position [3759, 0]
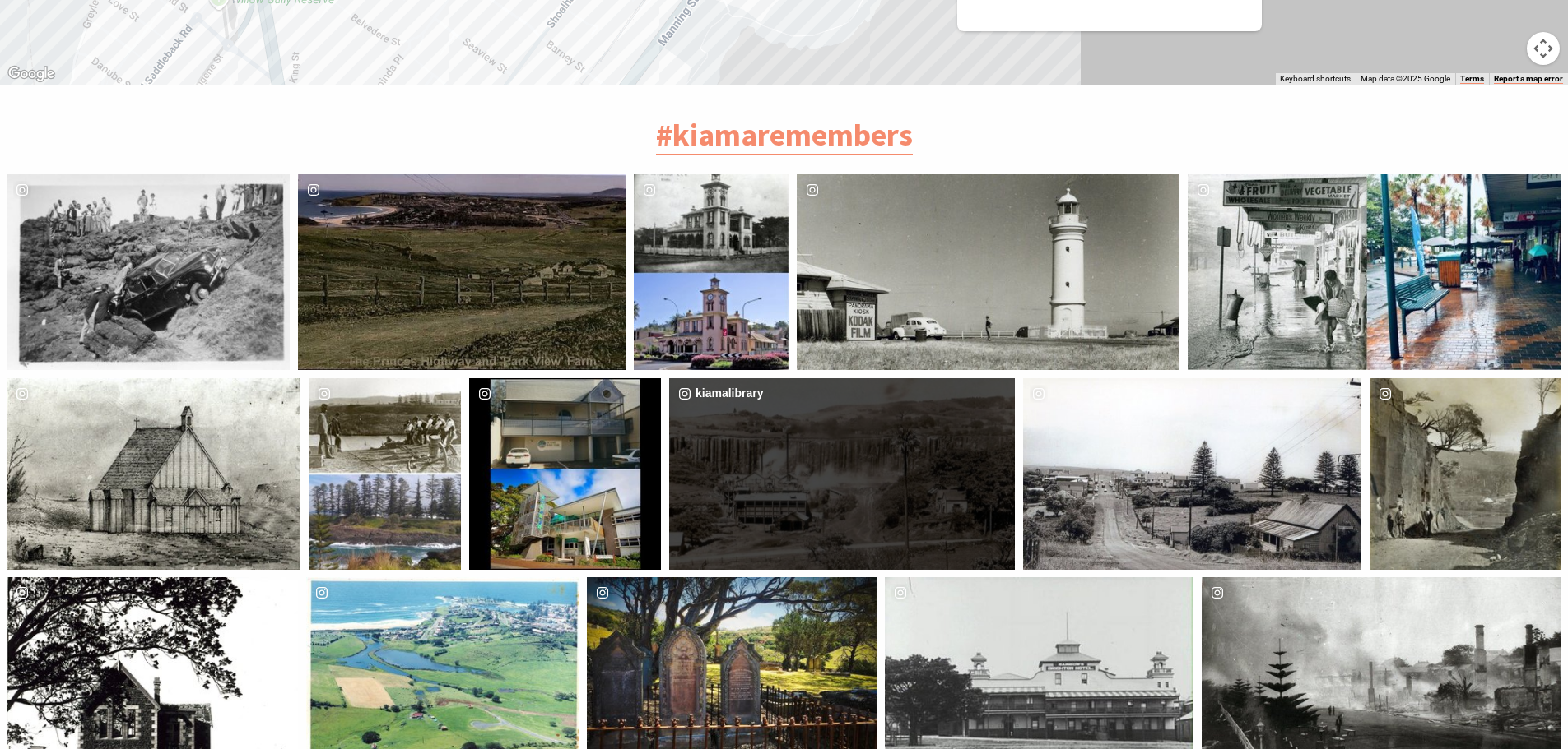
click at [829, 380] on div "image gallery, click to learn more about photo: NSW State Quarry, Kiama (Terral…" at bounding box center [755, 474] width 173 height 192
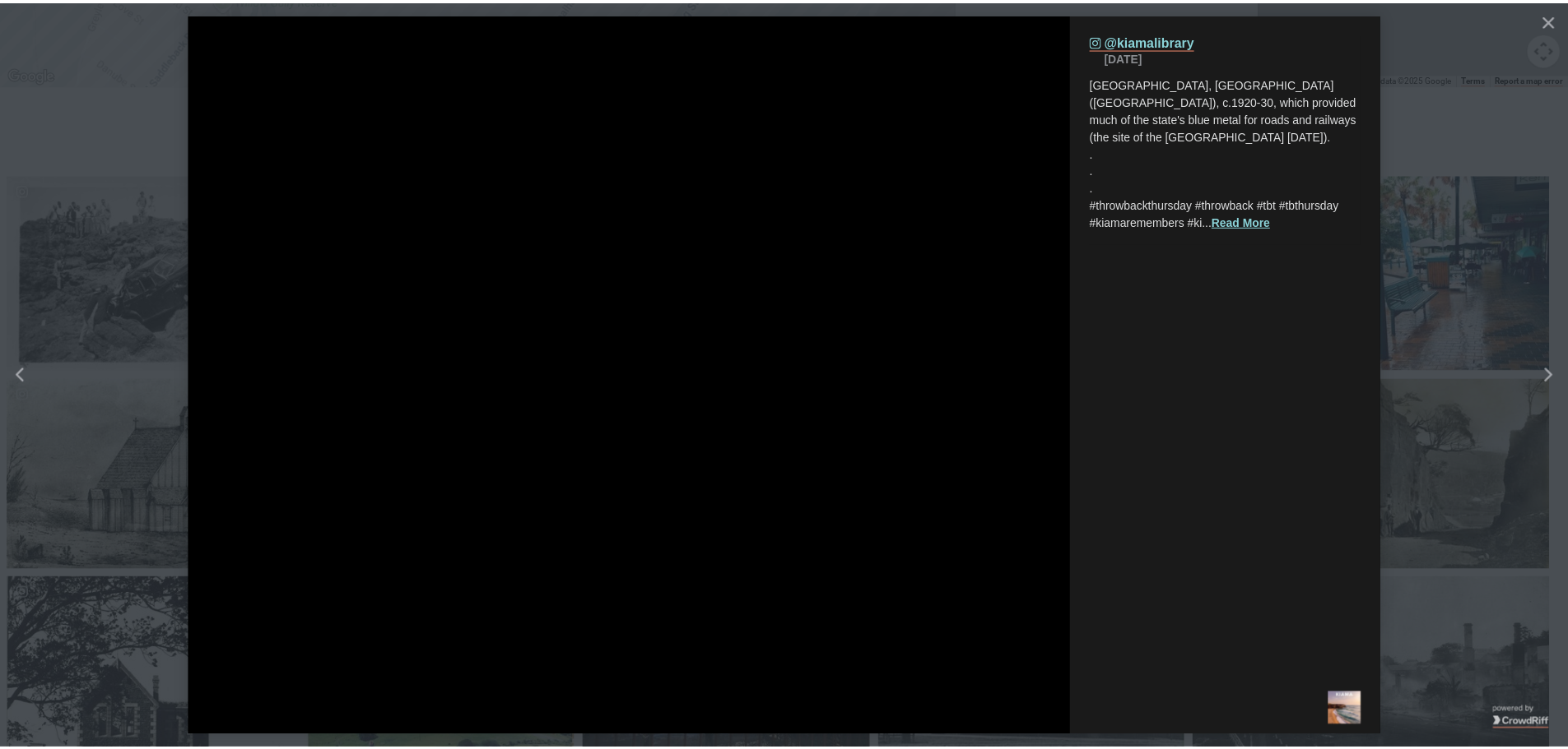
scroll to position [664, 1601]
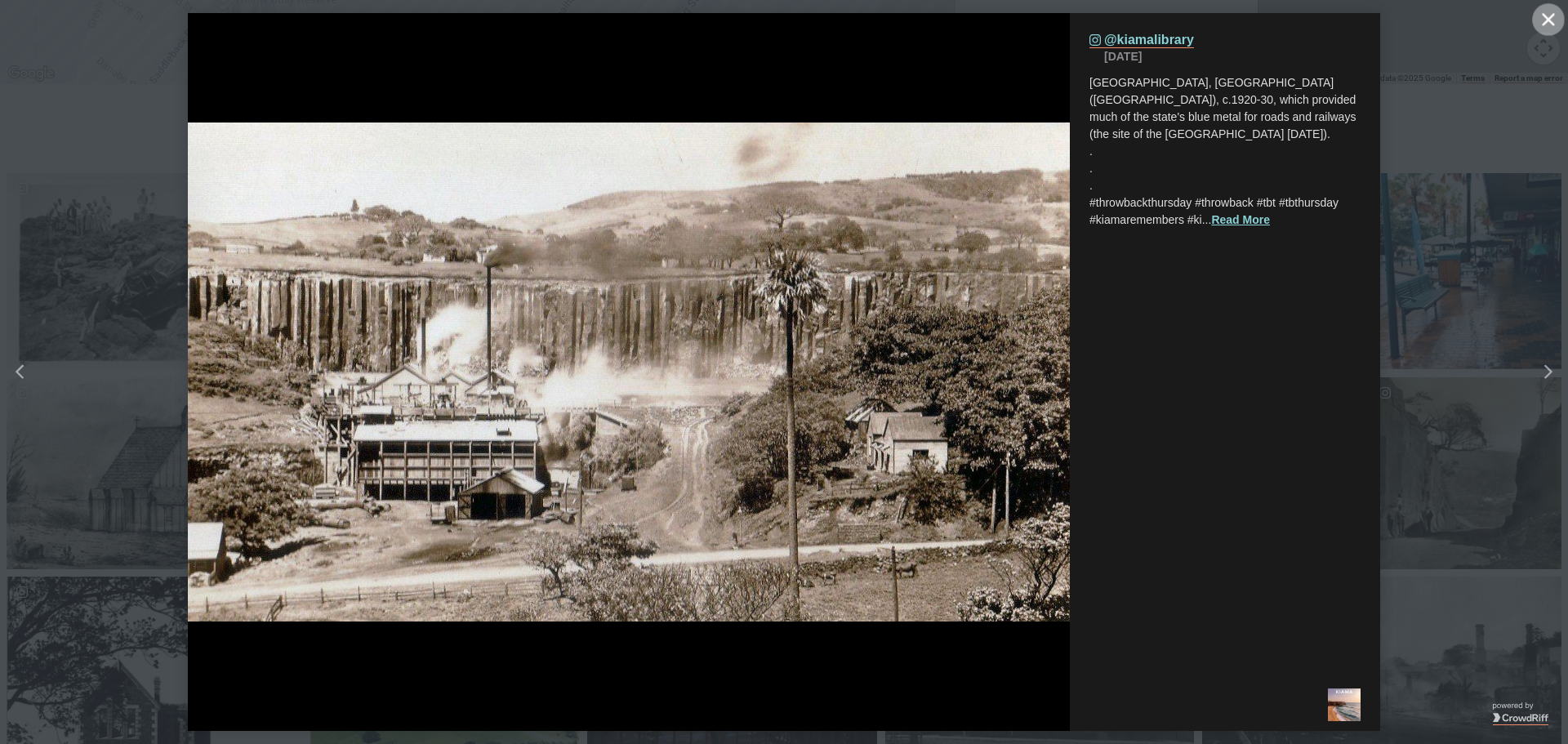
click at [1550, 24] on icon "Close" at bounding box center [1548, 19] width 12 height 12
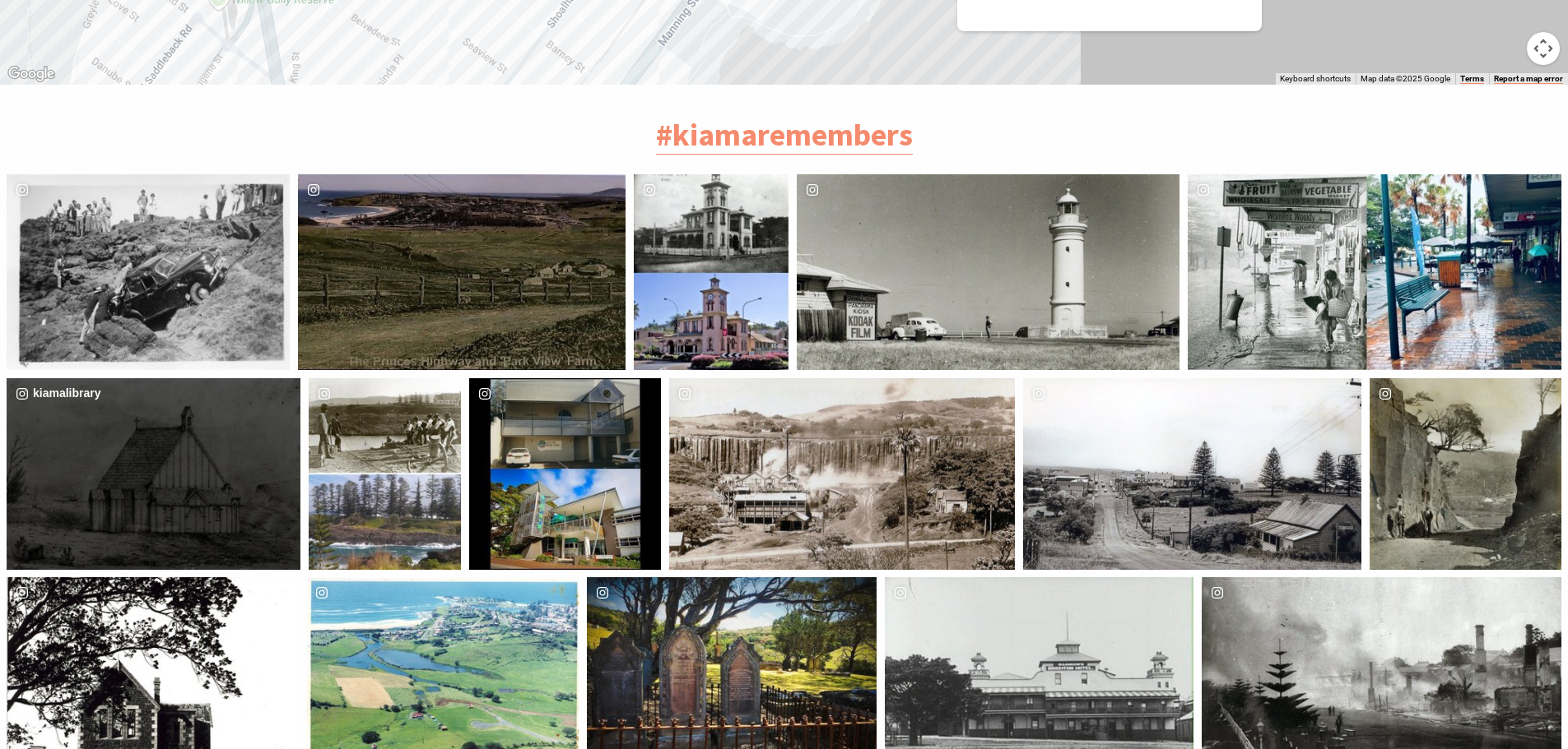
click at [135, 394] on div "image gallery, click to learn more about photo: The original Church of England,…" at bounding box center [80, 474] width 148 height 192
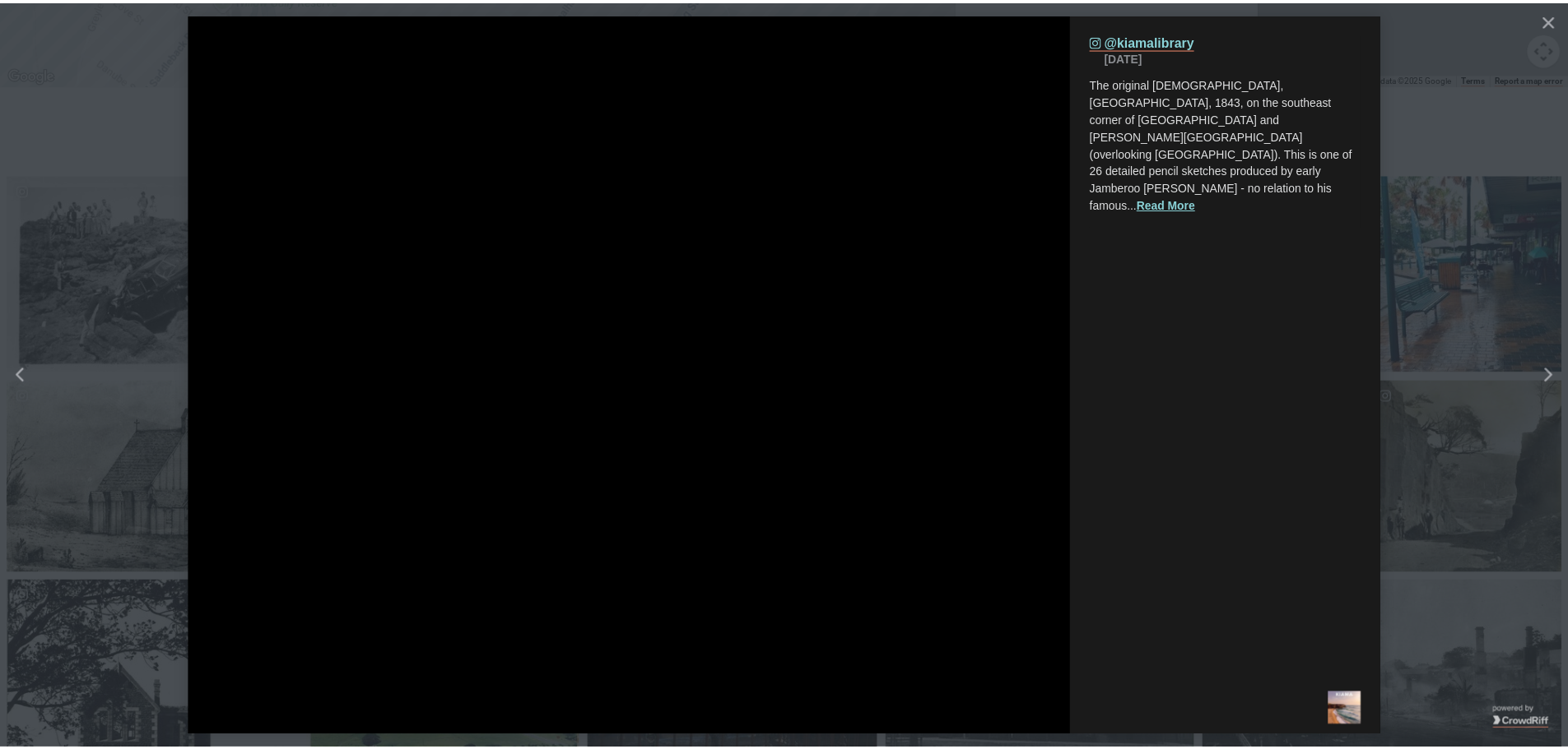
scroll to position [664, 1601]
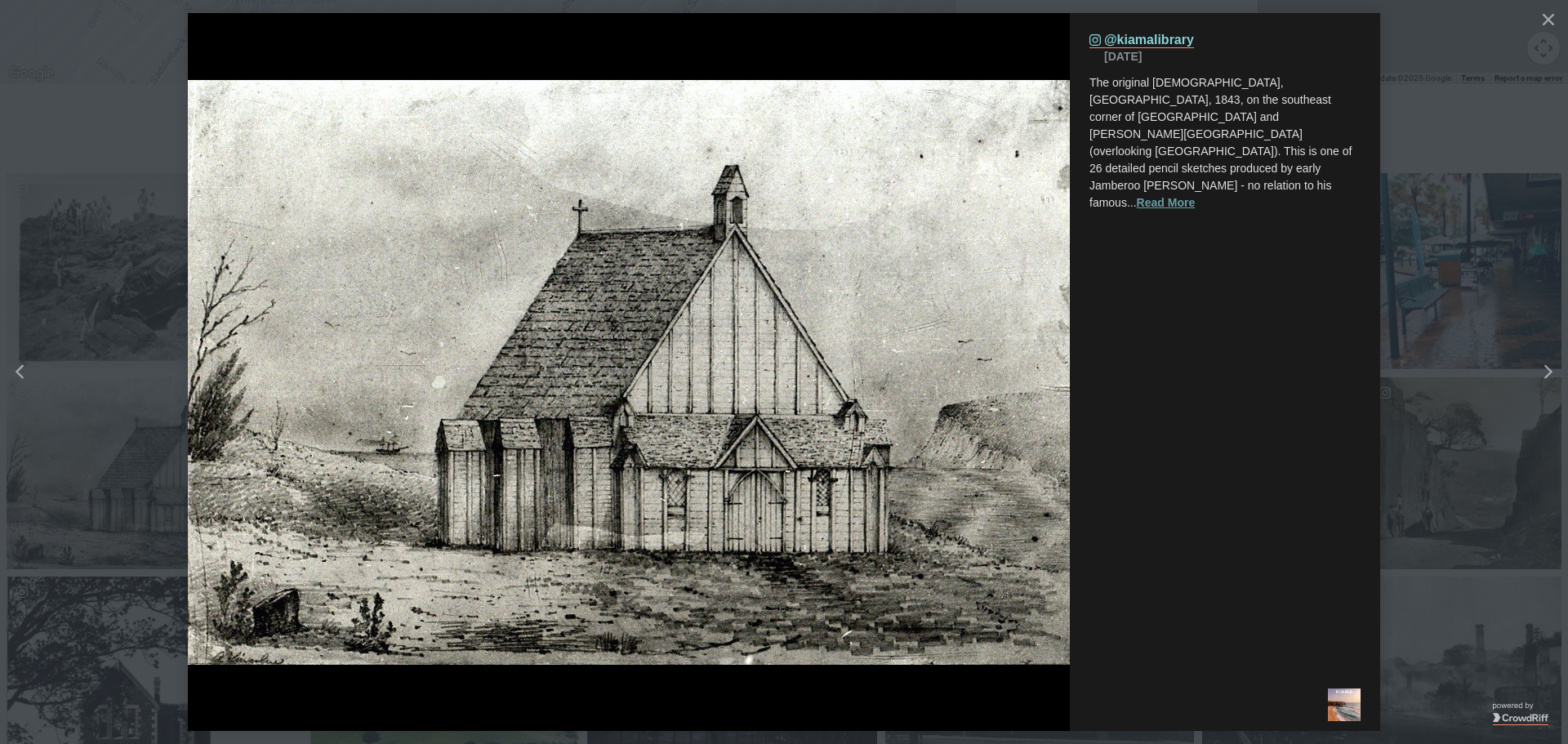
click at [1137, 194] on button "Read More" at bounding box center [1166, 203] width 59 height 18
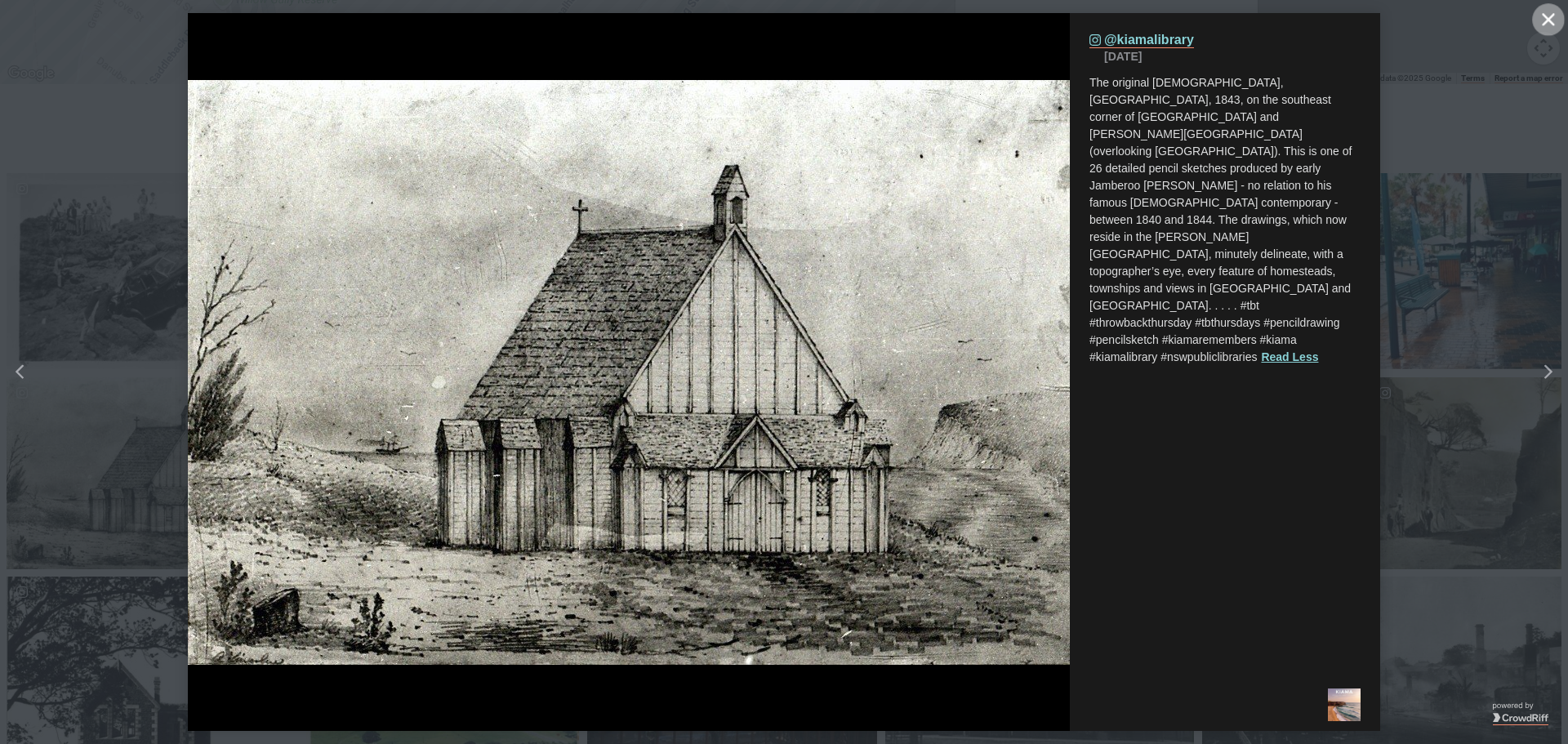
click at [1547, 21] on icon "close icon" at bounding box center [1548, 19] width 12 height 12
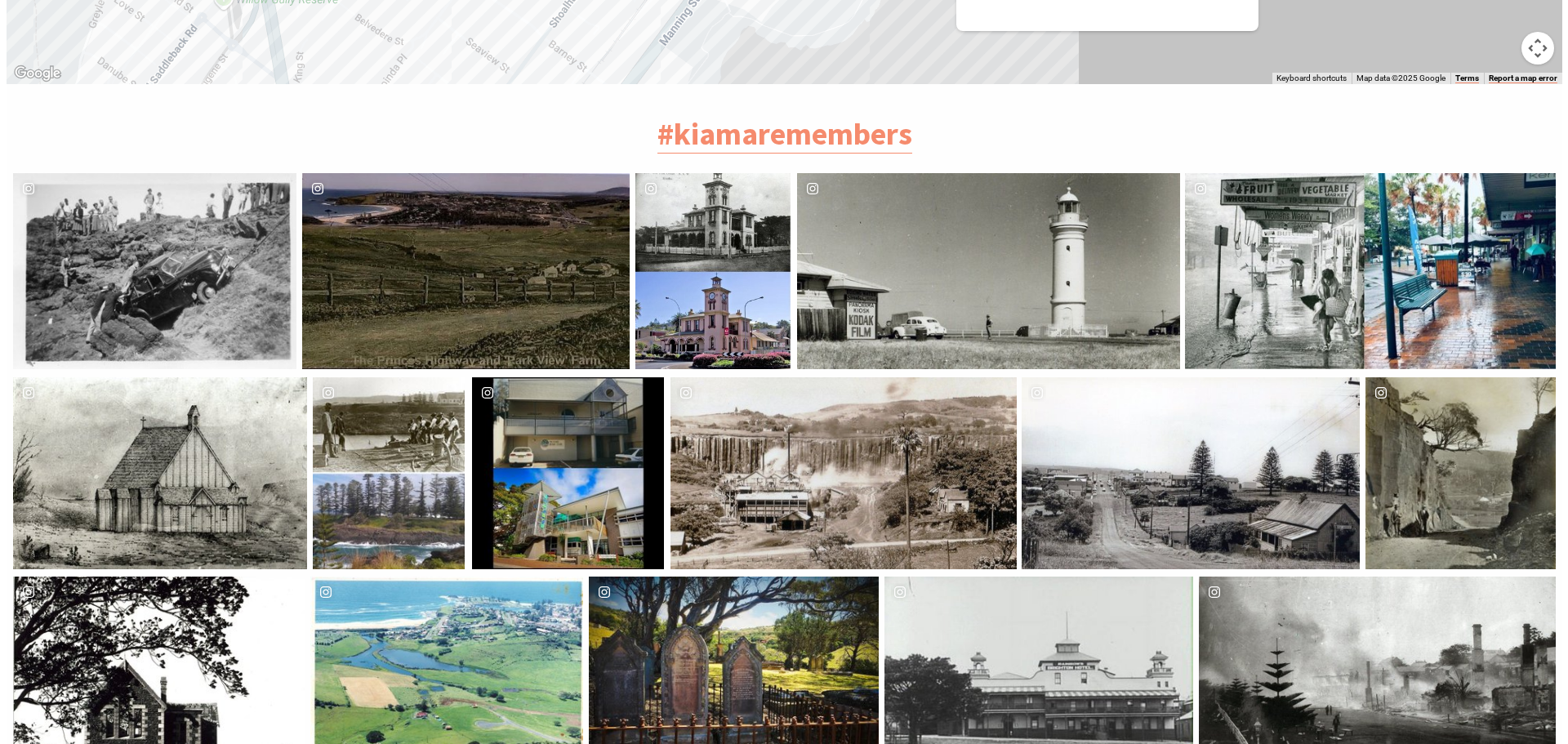
scroll to position [654, 1576]
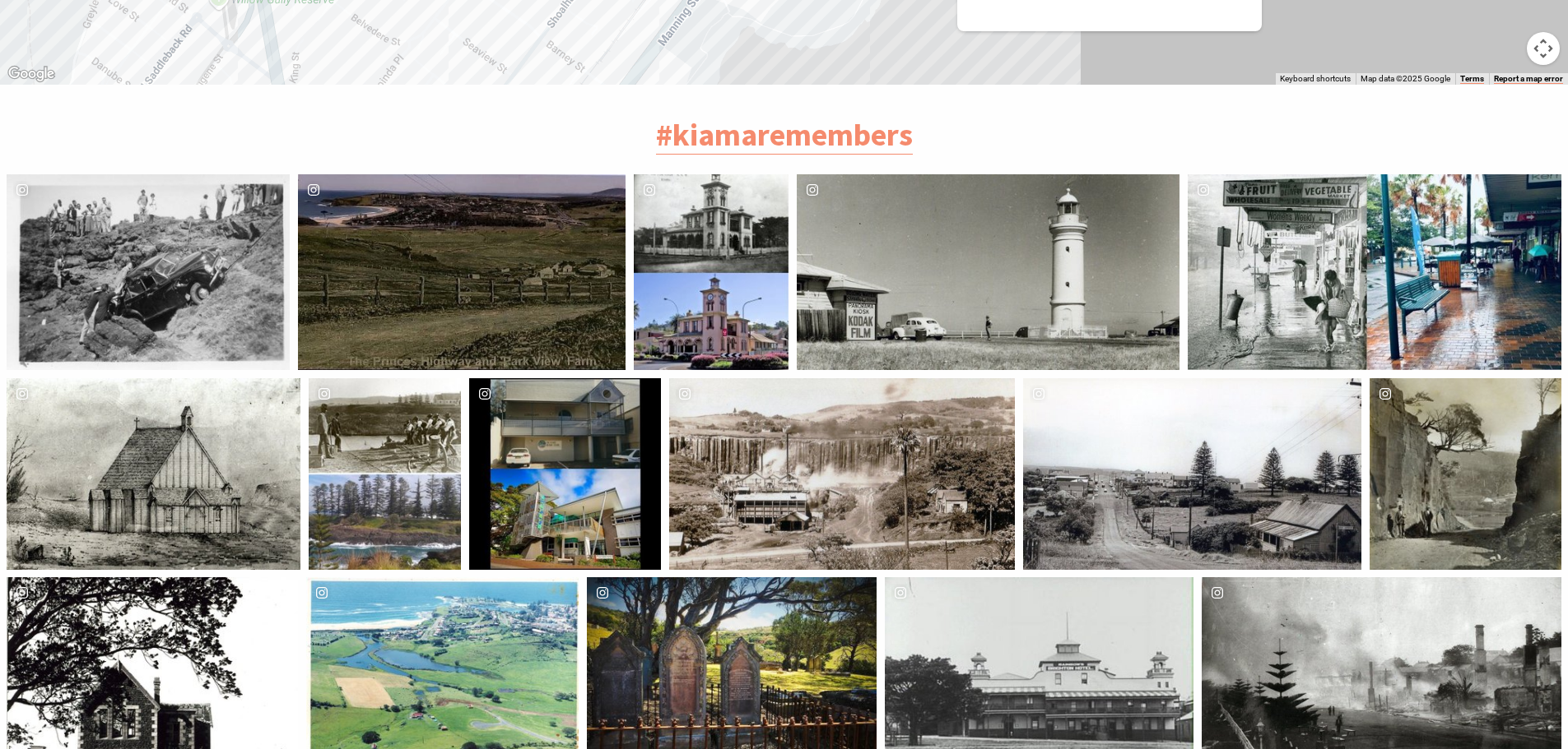
click at [1270, 203] on div "image gallery, click to learn more about photo: A rainy day on Terralong Street…" at bounding box center [1280, 271] width 187 height 195
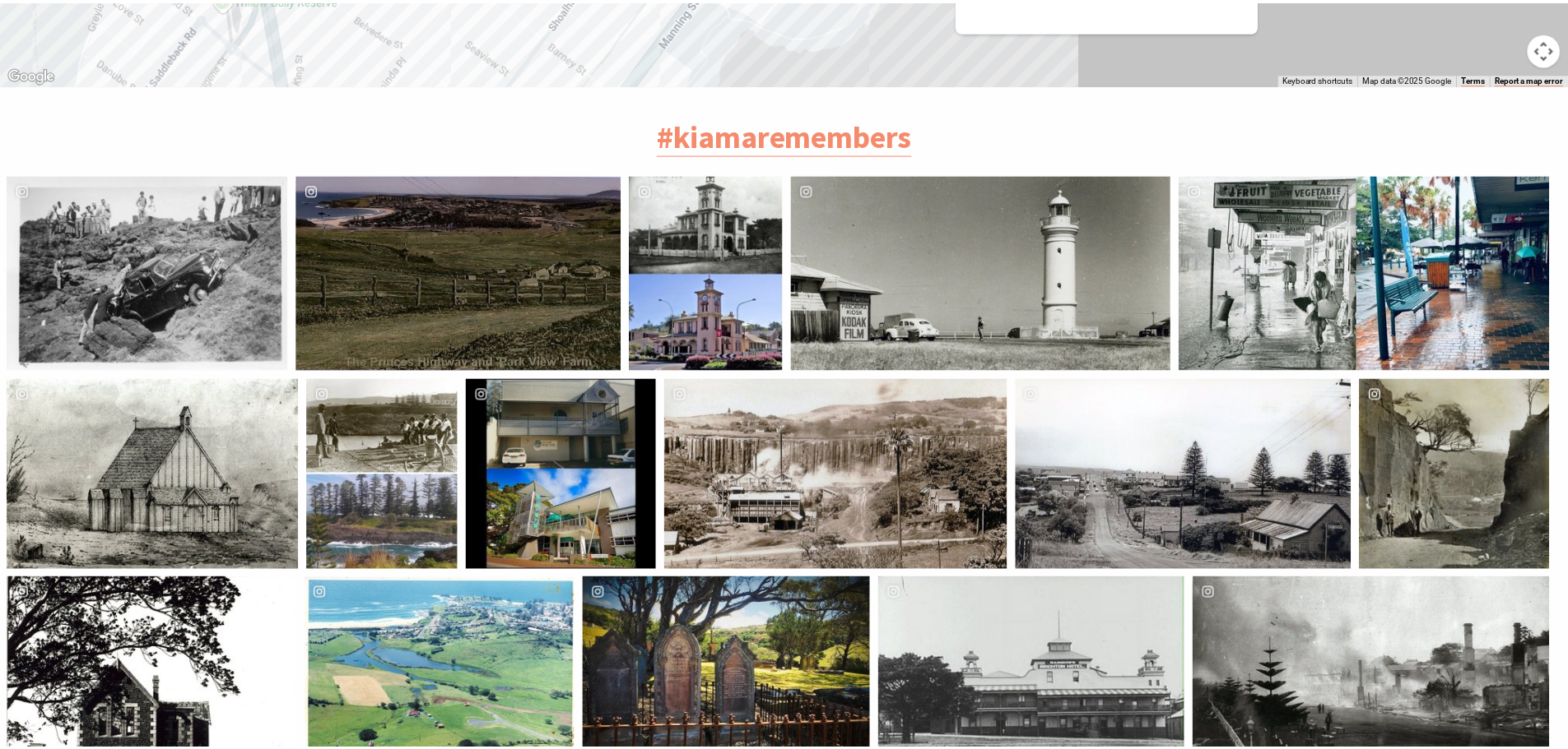
scroll to position [664, 1601]
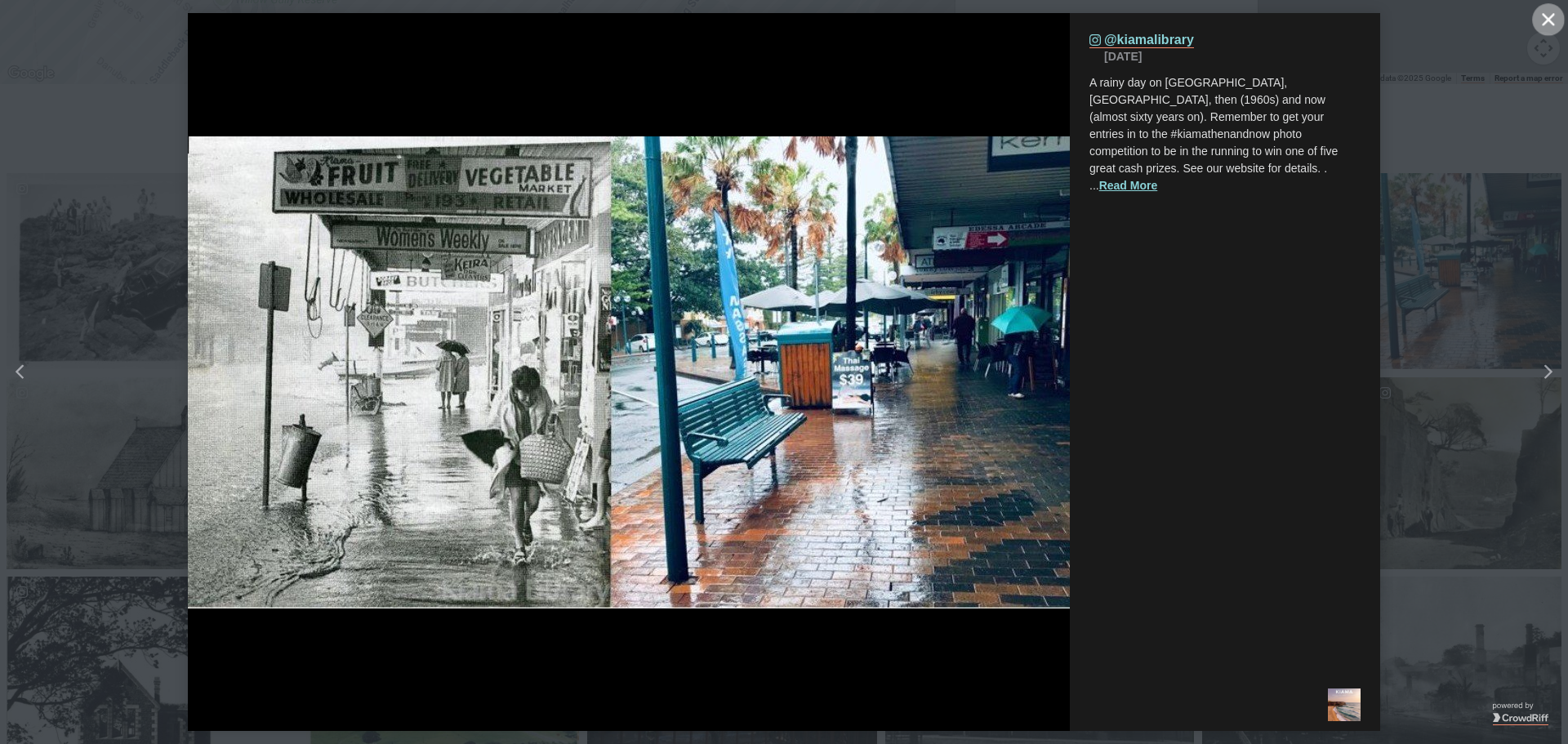
click at [1548, 16] on icon "Close" at bounding box center [1548, 19] width 12 height 12
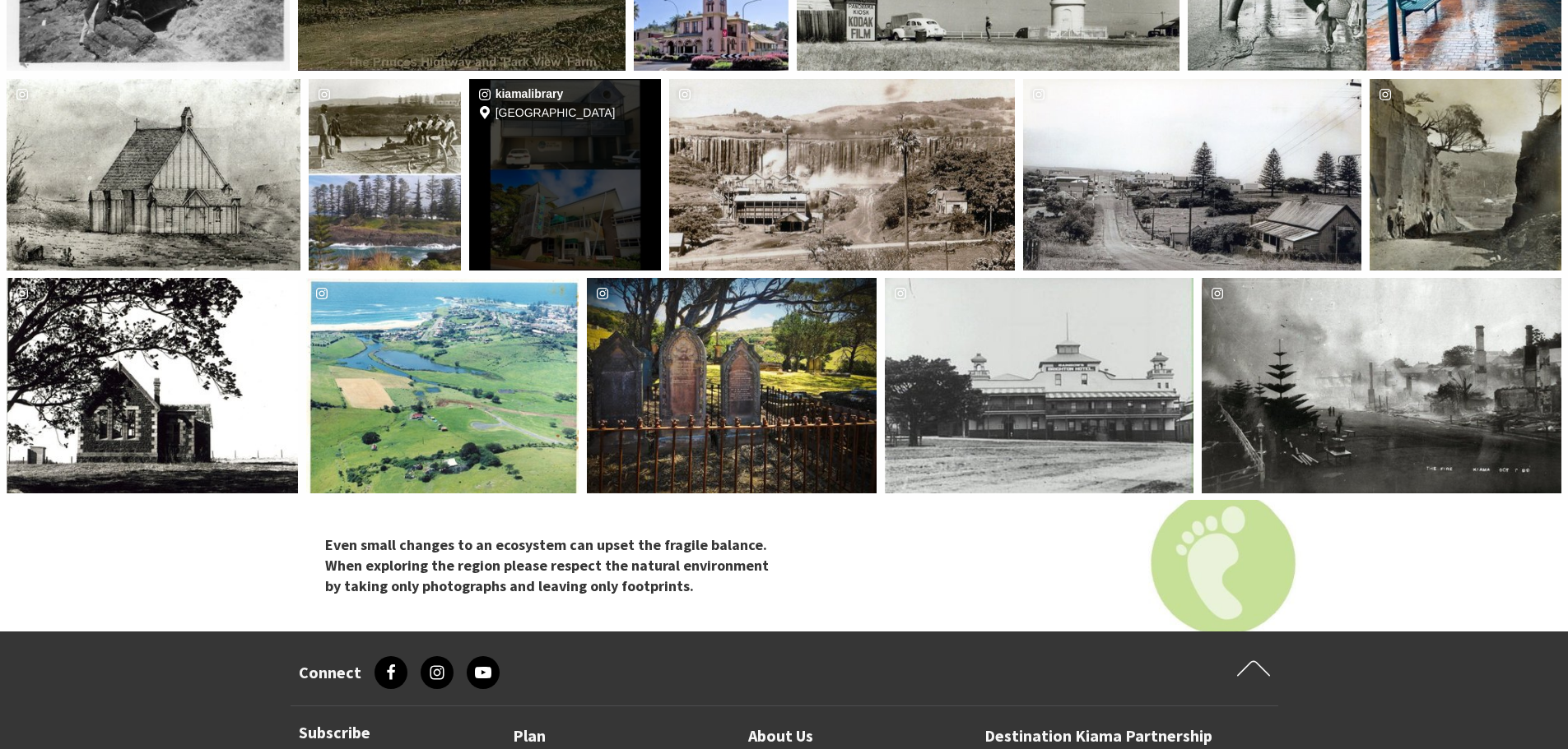
scroll to position [4113, 0]
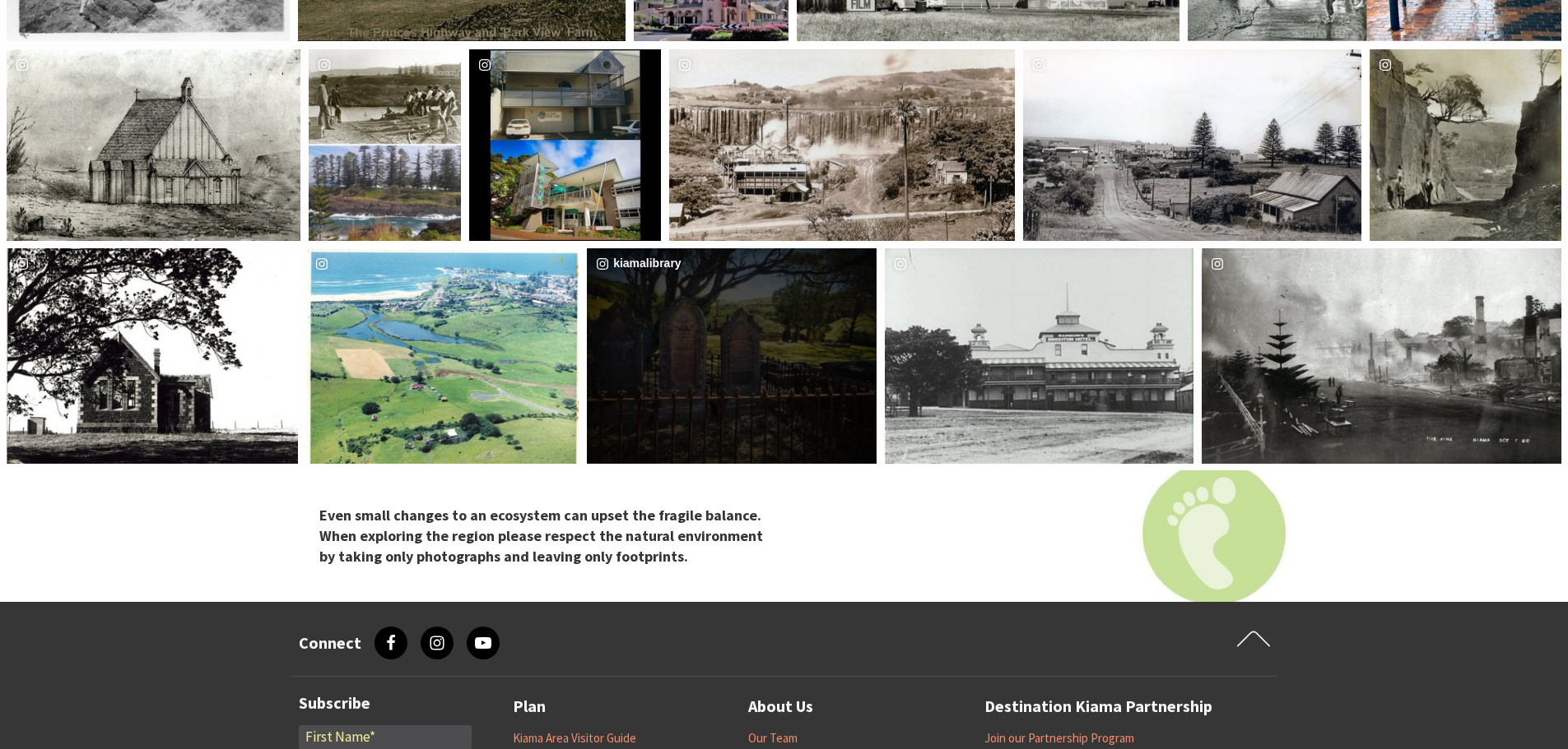
click at [789, 348] on div "kiamalibrary" at bounding box center [731, 356] width 289 height 216
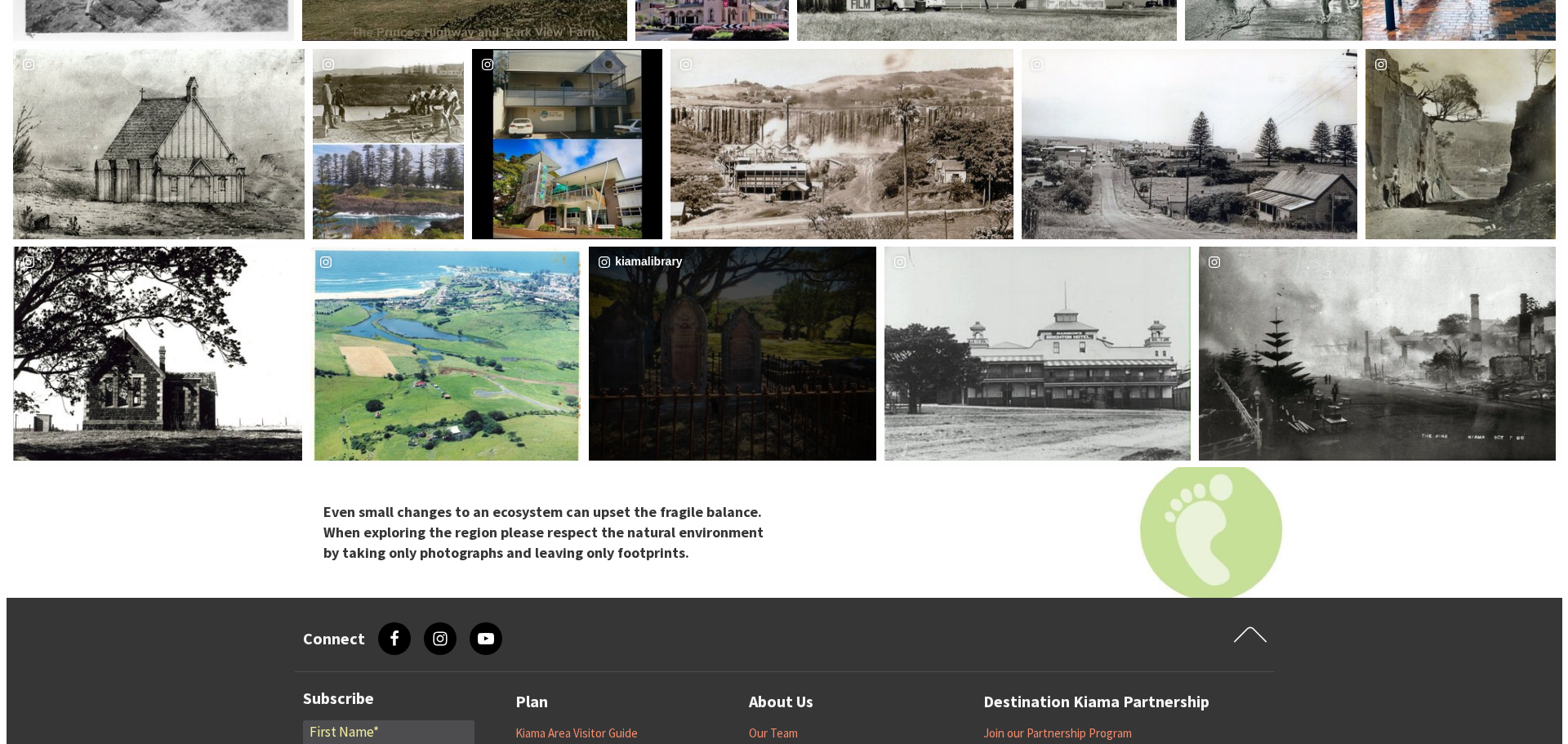
scroll to position [660, 1588]
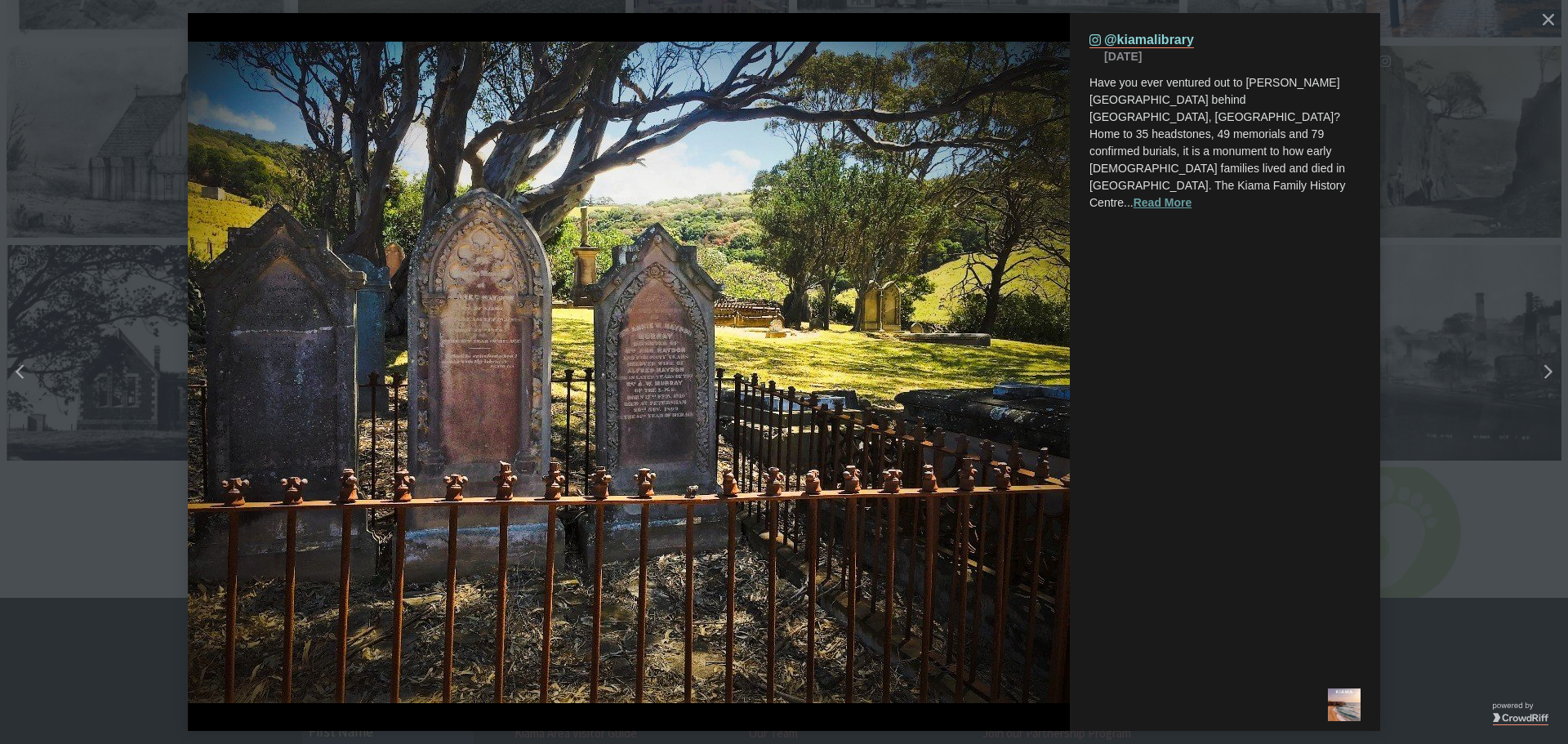
click at [1192, 194] on button "Read More" at bounding box center [1162, 203] width 59 height 18
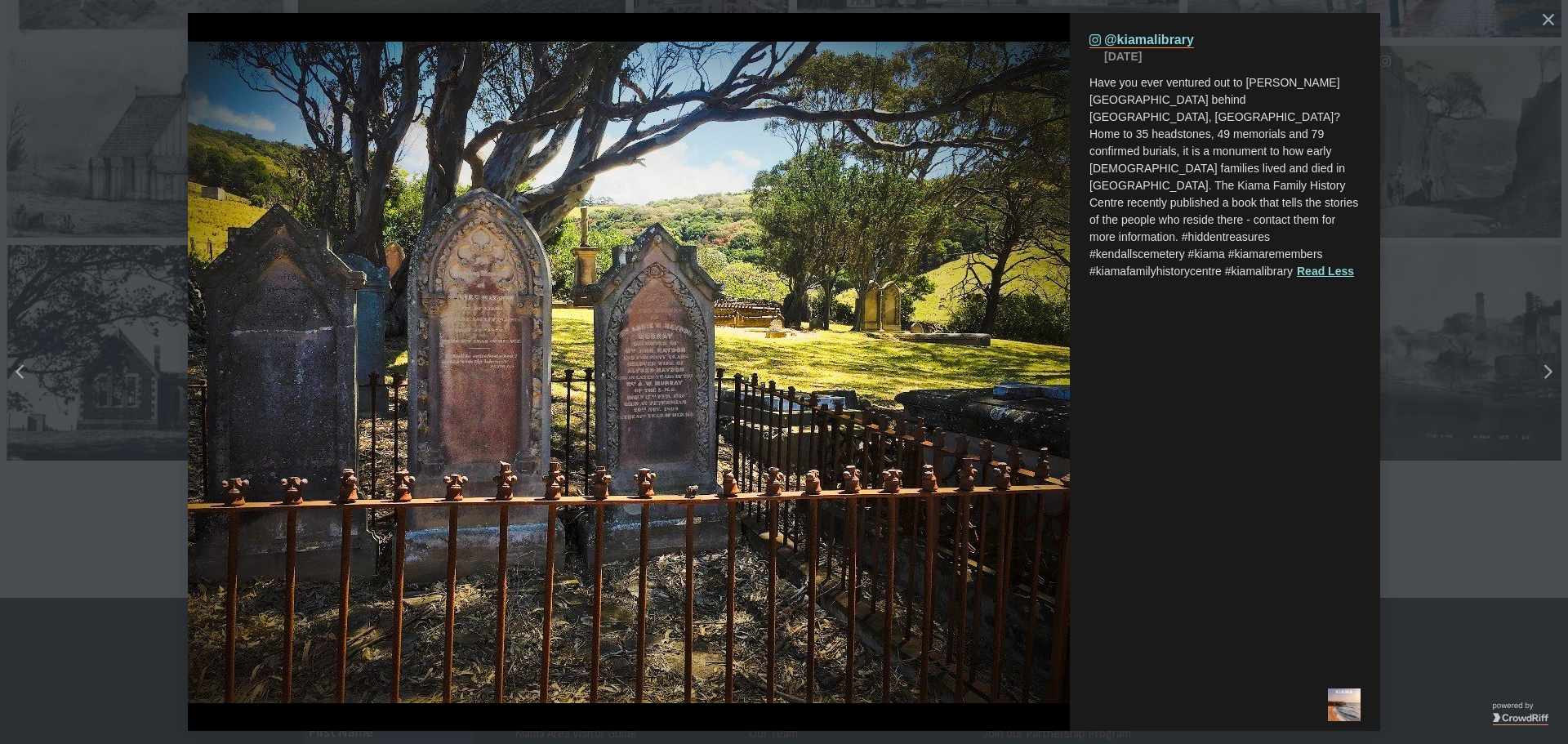
click at [673, 381] on img "details for image" at bounding box center [629, 372] width 882 height 661
